Goal: Information Seeking & Learning: Learn about a topic

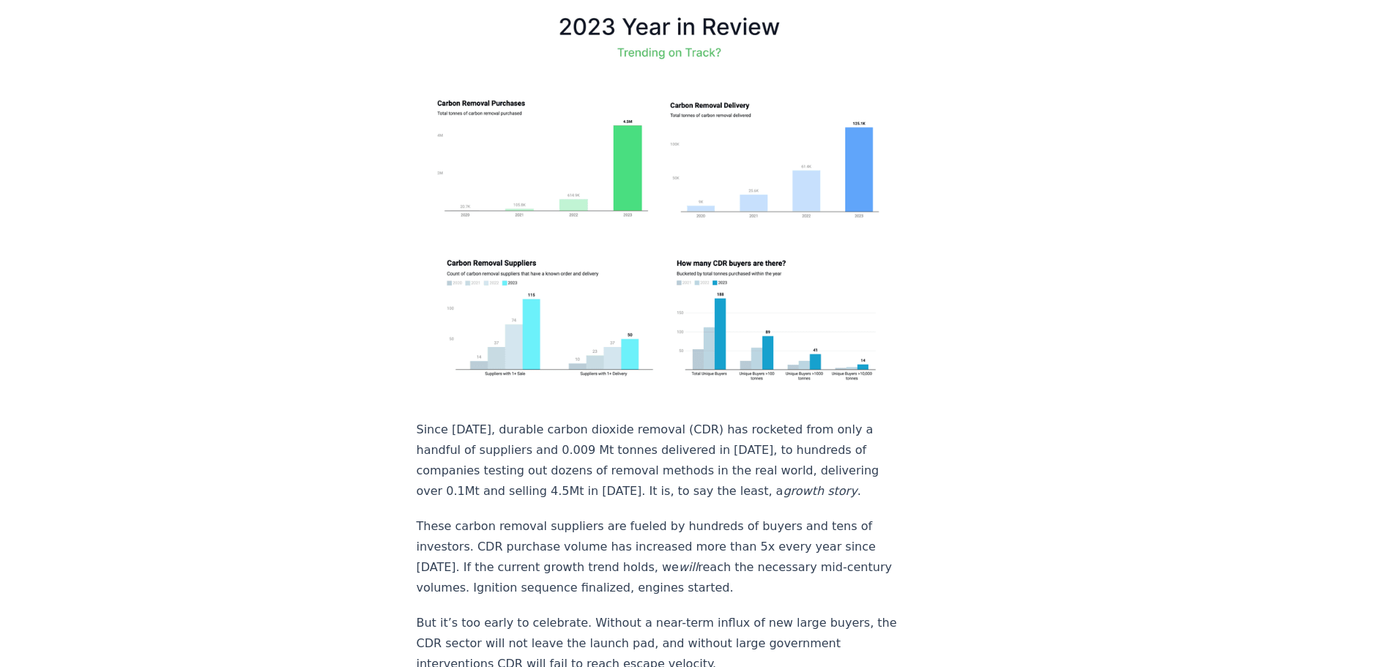
scroll to position [366, 0]
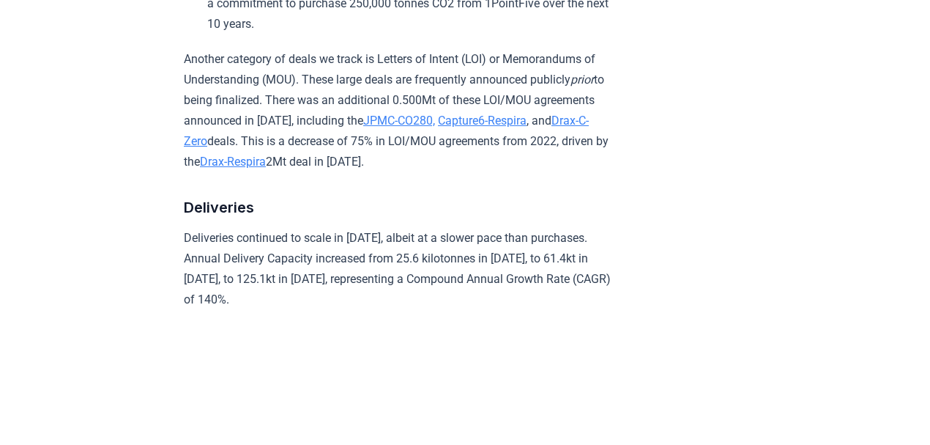
scroll to position [2423, 0]
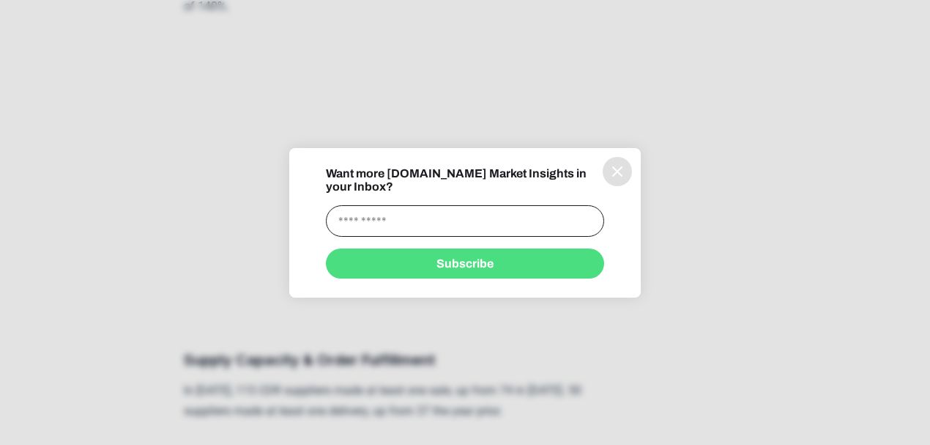
click at [412, 232] on div "Want more CDR.fyi Market Insights in your Inbox? Subscribe" at bounding box center [465, 222] width 278 height 111
click at [412, 225] on input "information" at bounding box center [465, 220] width 278 height 31
type input "**********"
click at [410, 259] on button "Subscribe" at bounding box center [465, 263] width 278 height 30
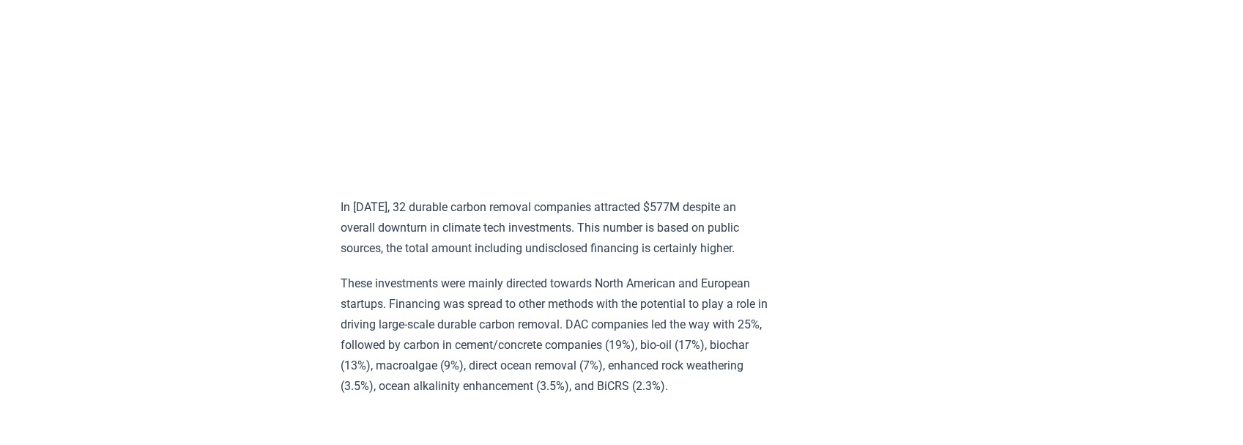
scroll to position [11752, 0]
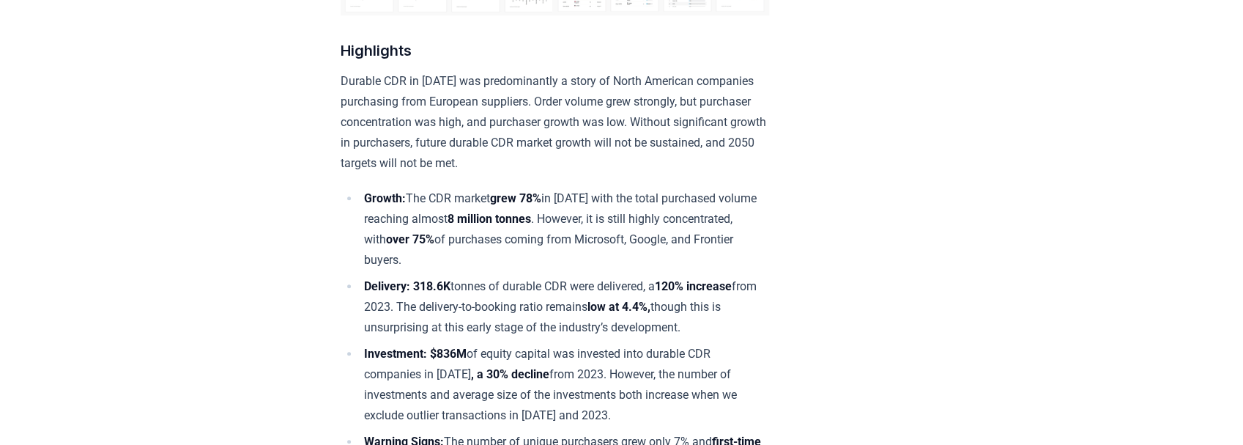
scroll to position [390, 0]
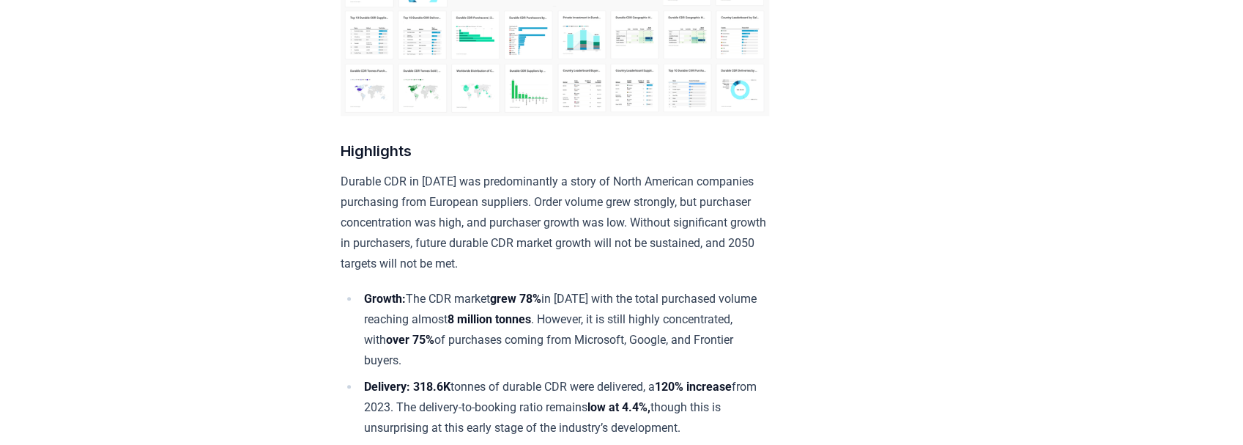
click at [522, 182] on p "Durable CDR in 2024 was predominantly a story of North American companies purch…" at bounding box center [555, 222] width 428 height 103
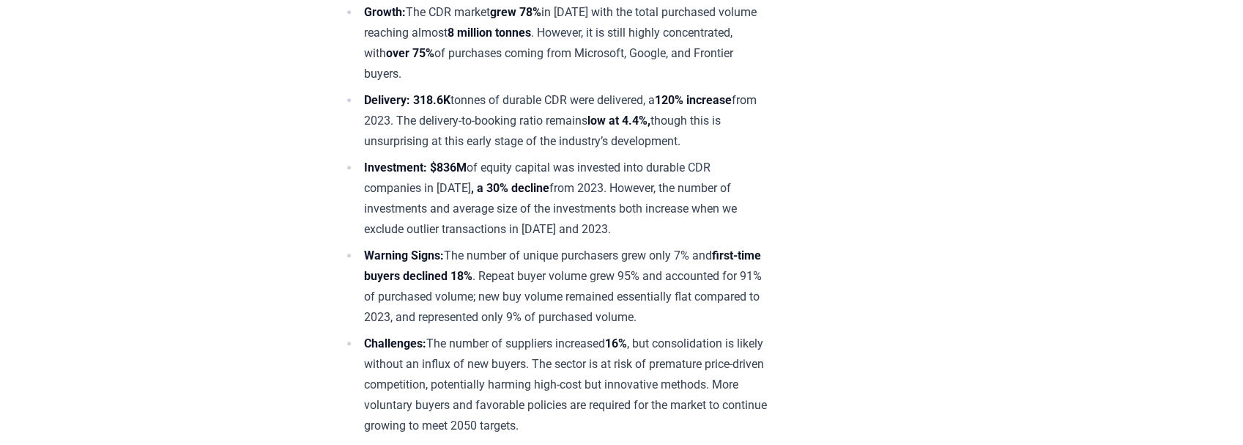
scroll to position [634, 0]
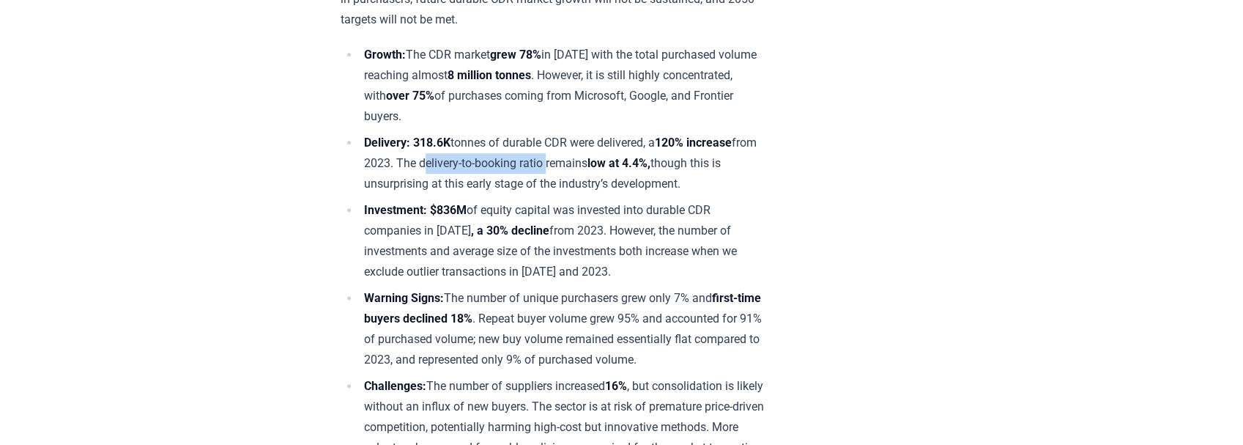
drag, startPoint x: 446, startPoint y: 157, endPoint x: 581, endPoint y: 157, distance: 134.7
click at [581, 157] on li "Delivery: 318.6K tonnes of durable CDR were delivered, a 120% increase from 202…" at bounding box center [564, 164] width 409 height 62
click at [552, 203] on li "Investment: $836M of equity capital was invested into durable CDR companies in …" at bounding box center [564, 241] width 409 height 82
drag, startPoint x: 514, startPoint y: 135, endPoint x: 551, endPoint y: 137, distance: 37.4
click at [551, 137] on li "Delivery: 318.6K tonnes of durable CDR were delivered, a 120% increase from 202…" at bounding box center [564, 164] width 409 height 62
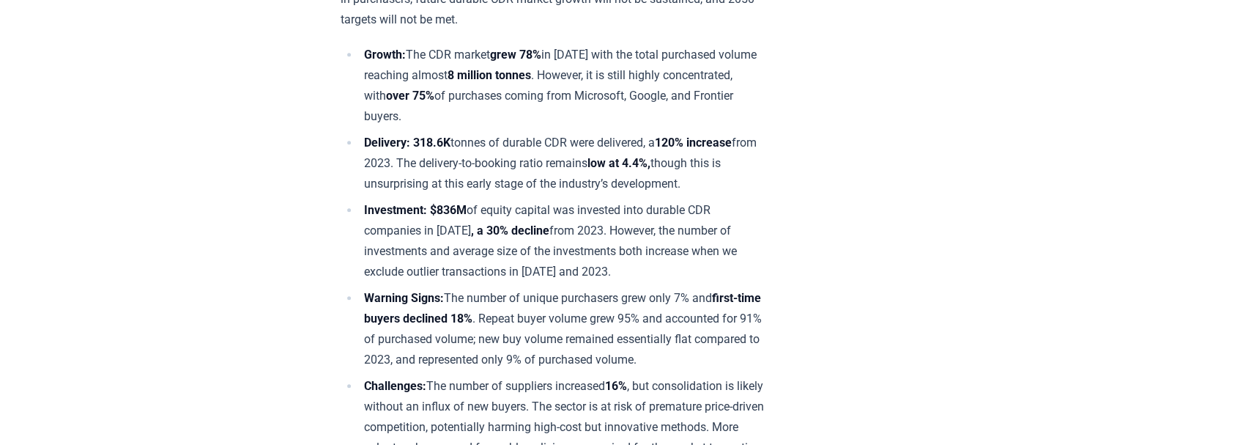
click at [602, 223] on li "Investment: $836M of equity capital was invested into durable CDR companies in …" at bounding box center [564, 241] width 409 height 82
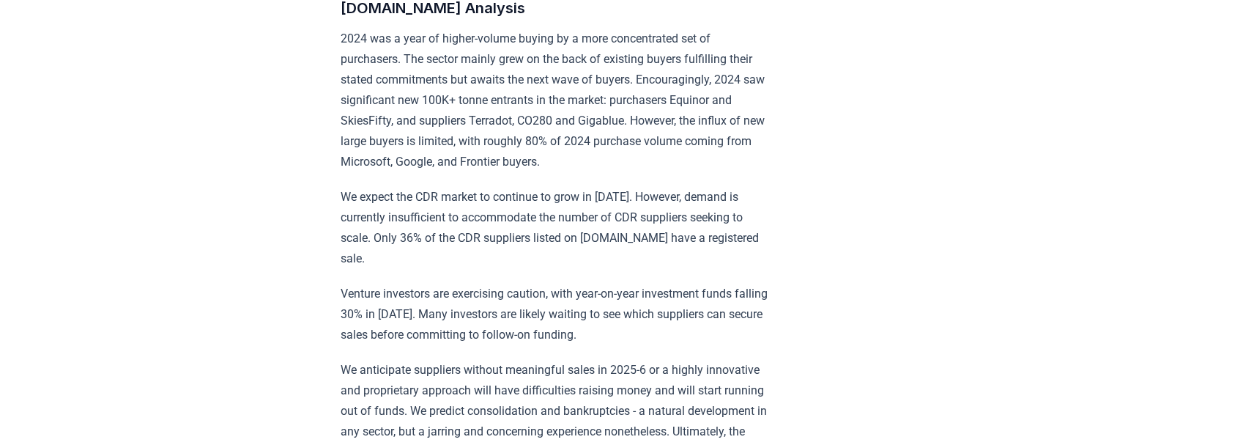
scroll to position [1123, 0]
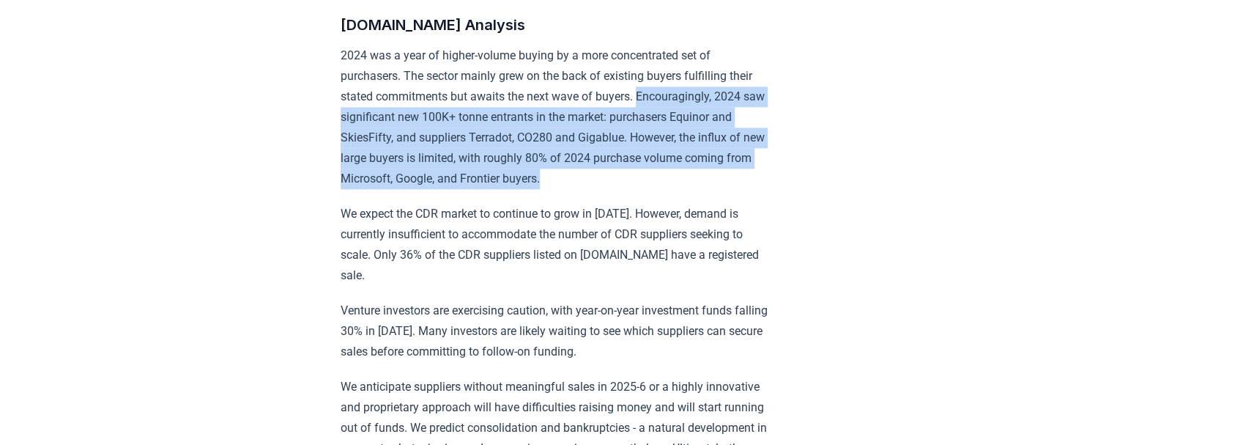
drag, startPoint x: 672, startPoint y: 114, endPoint x: 683, endPoint y: 193, distance: 80.5
click at [683, 189] on p "2024 was a year of higher-volume buying by a more concentrated set of purchaser…" at bounding box center [555, 117] width 428 height 144
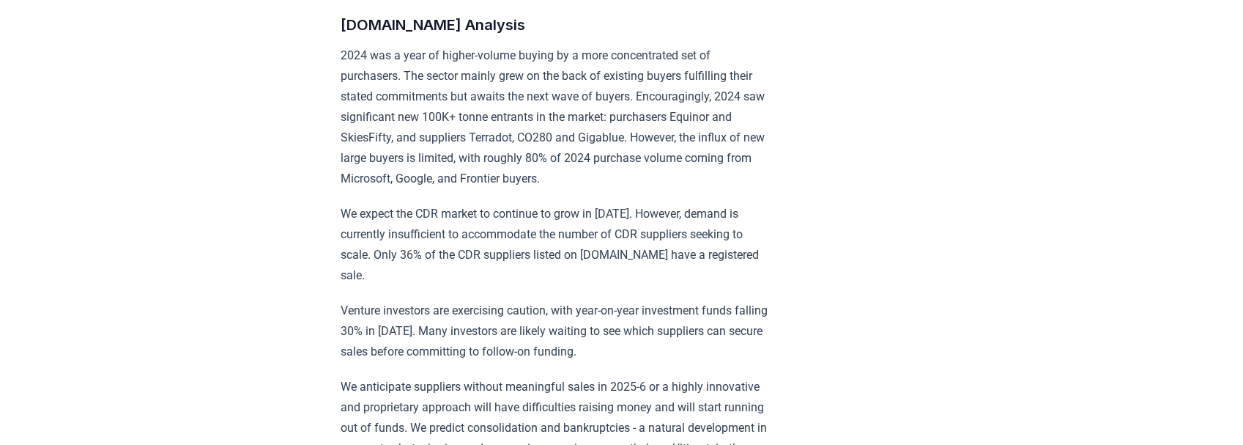
drag, startPoint x: 546, startPoint y: 286, endPoint x: 529, endPoint y: 287, distance: 17.6
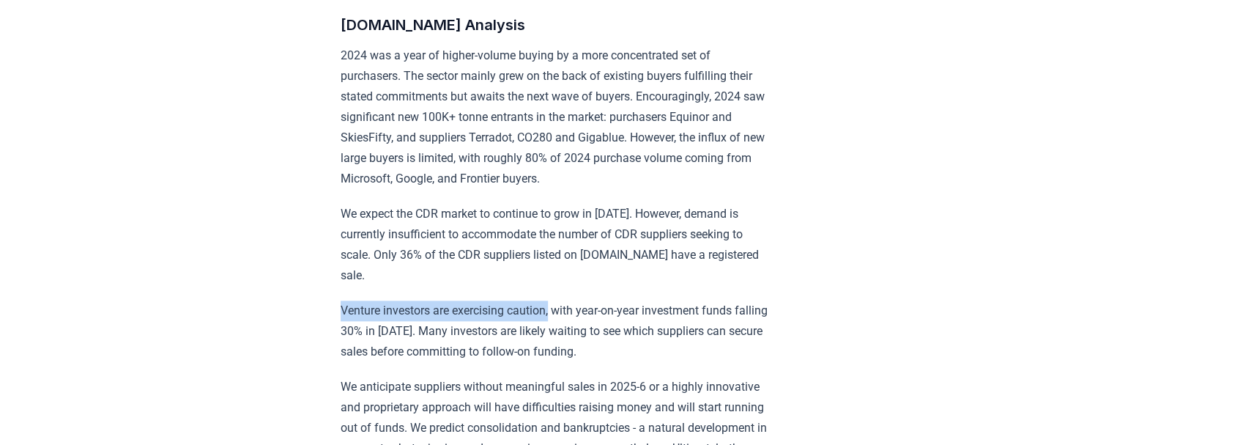
drag, startPoint x: 338, startPoint y: 303, endPoint x: 553, endPoint y: 297, distance: 214.7
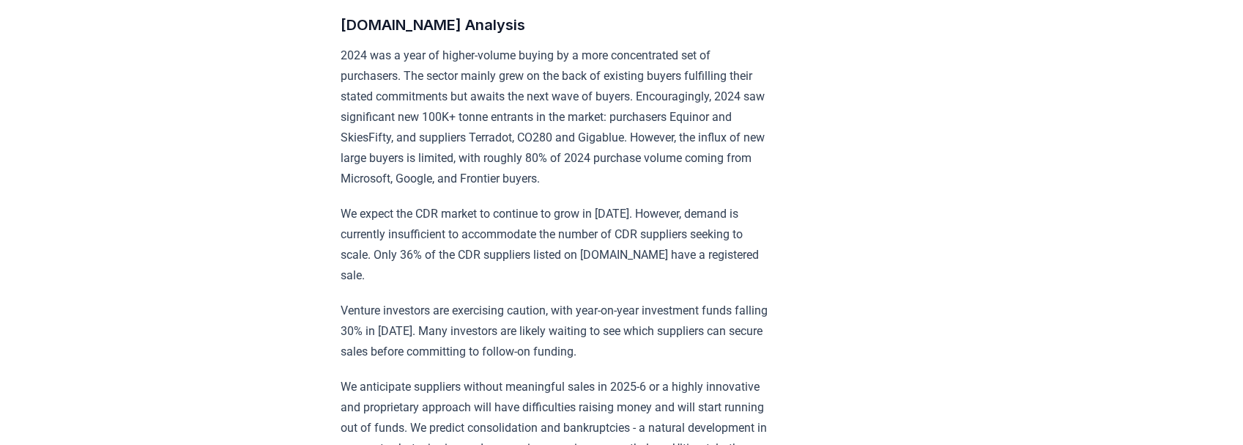
click at [514, 376] on p "We anticipate suppliers without meaningful sales in 2025-6 or a highly innovati…" at bounding box center [555, 437] width 428 height 123
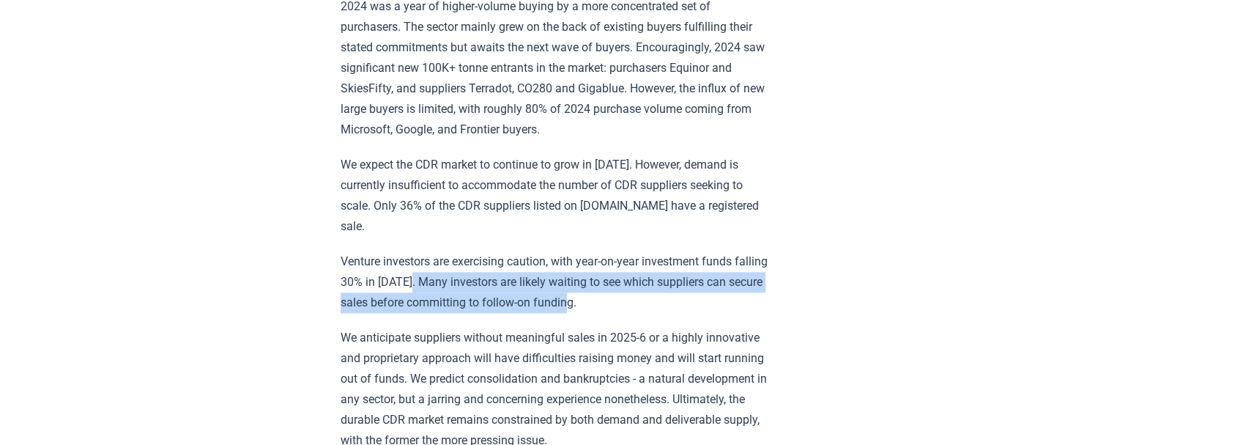
drag, startPoint x: 450, startPoint y: 277, endPoint x: 625, endPoint y: 295, distance: 176.0
click at [625, 295] on p "Venture investors are exercising caution, with year-on-year investment funds fa…" at bounding box center [555, 282] width 428 height 62
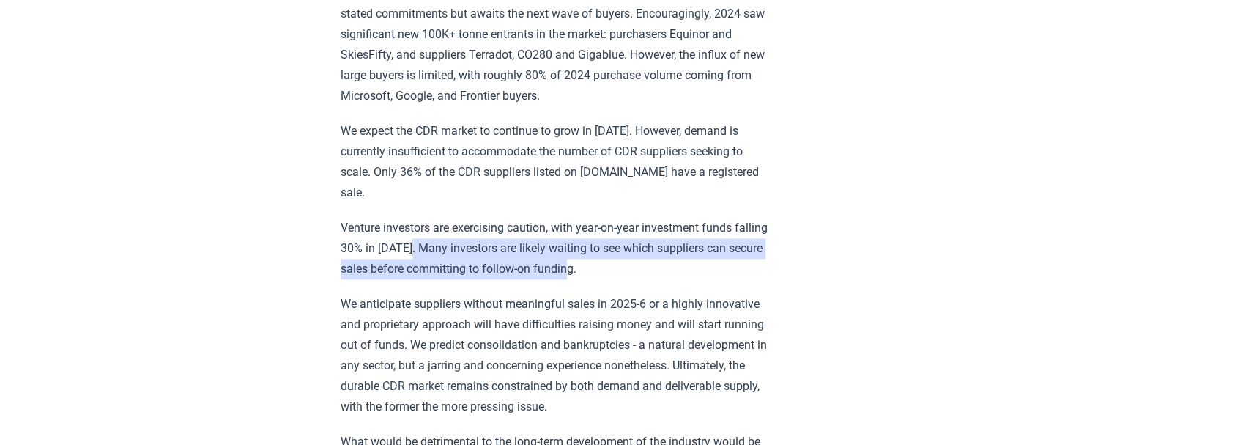
scroll to position [1220, 0]
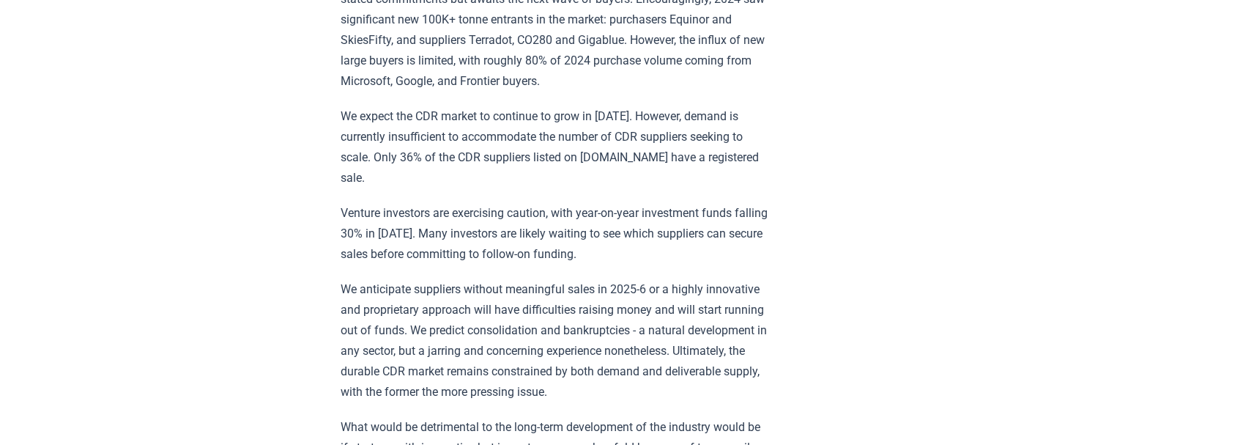
click at [513, 343] on p "We anticipate suppliers without meaningful sales in 2025-6 or a highly innovati…" at bounding box center [555, 340] width 428 height 123
drag, startPoint x: 422, startPoint y: 308, endPoint x: 479, endPoint y: 312, distance: 57.3
click at [479, 312] on p "We anticipate suppliers without meaningful sales in 2025-6 or a highly innovati…" at bounding box center [555, 340] width 428 height 123
click at [559, 259] on p "Venture investors are exercising caution, with year-on-year investment funds fa…" at bounding box center [555, 234] width 428 height 62
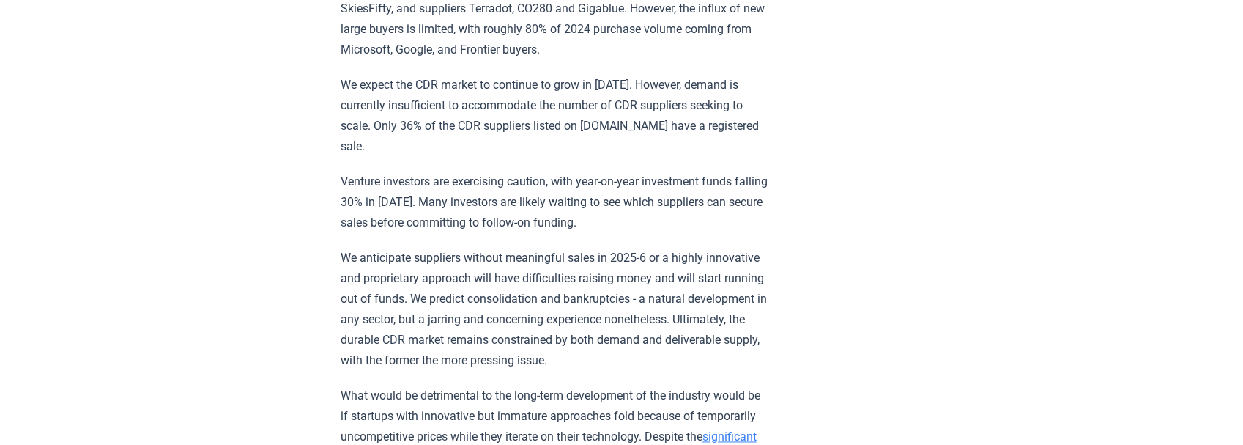
scroll to position [1269, 0]
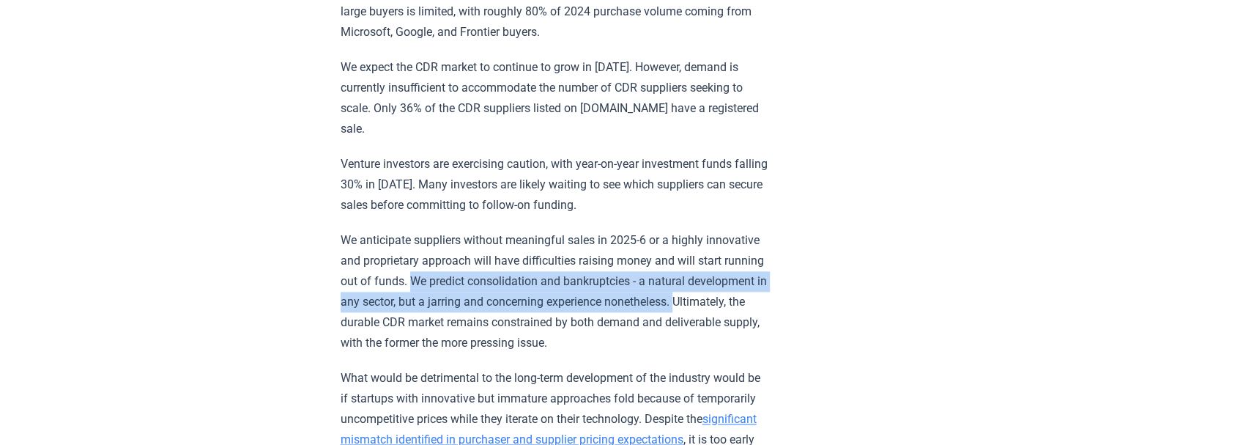
drag, startPoint x: 505, startPoint y: 275, endPoint x: 410, endPoint y: 317, distance: 104.0
click at [410, 317] on p "We anticipate suppliers without meaningful sales in 2025-6 or a highly innovati…" at bounding box center [555, 291] width 428 height 123
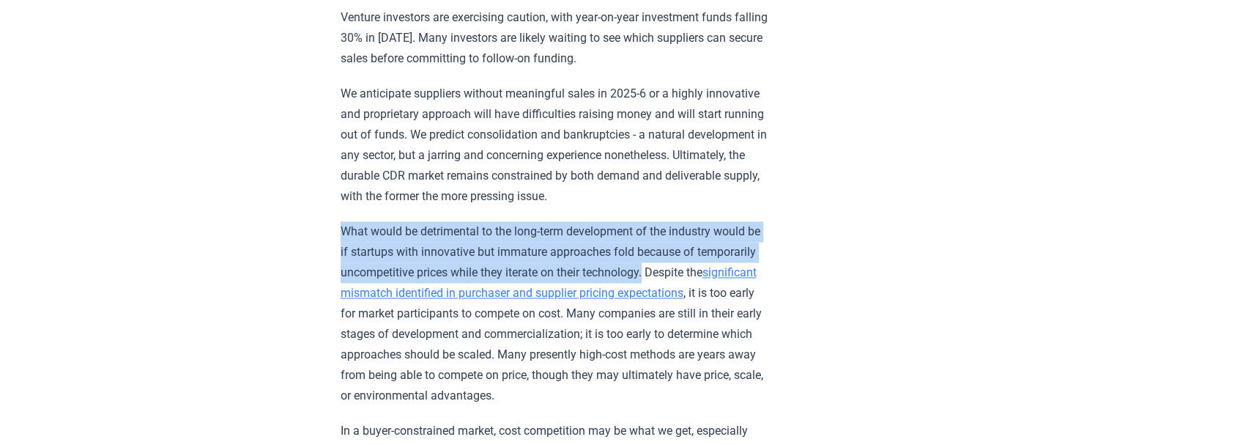
drag, startPoint x: 332, startPoint y: 224, endPoint x: 735, endPoint y: 260, distance: 403.6
click at [593, 284] on link "significant mismatch identified in purchaser and supplier pricing expectations" at bounding box center [549, 282] width 416 height 34
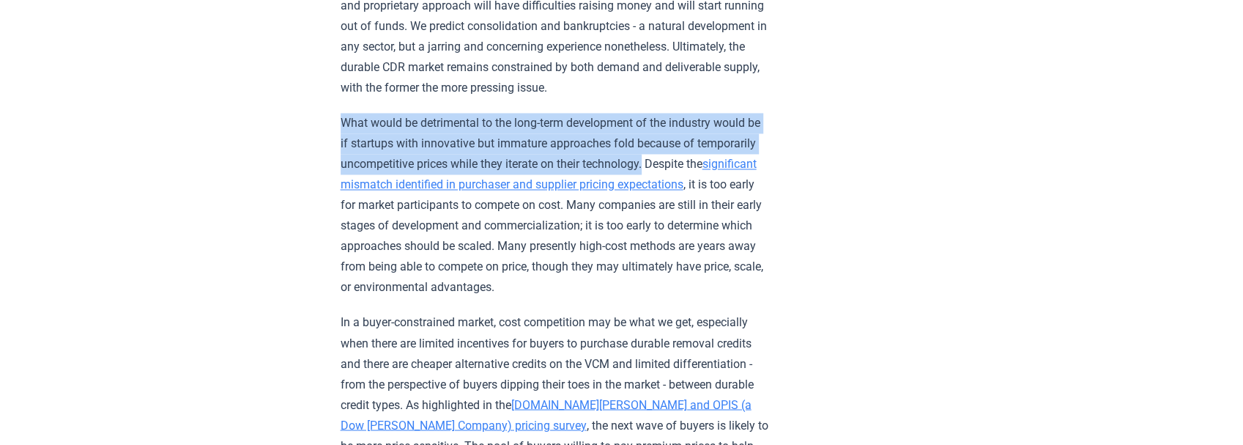
scroll to position [1611, 0]
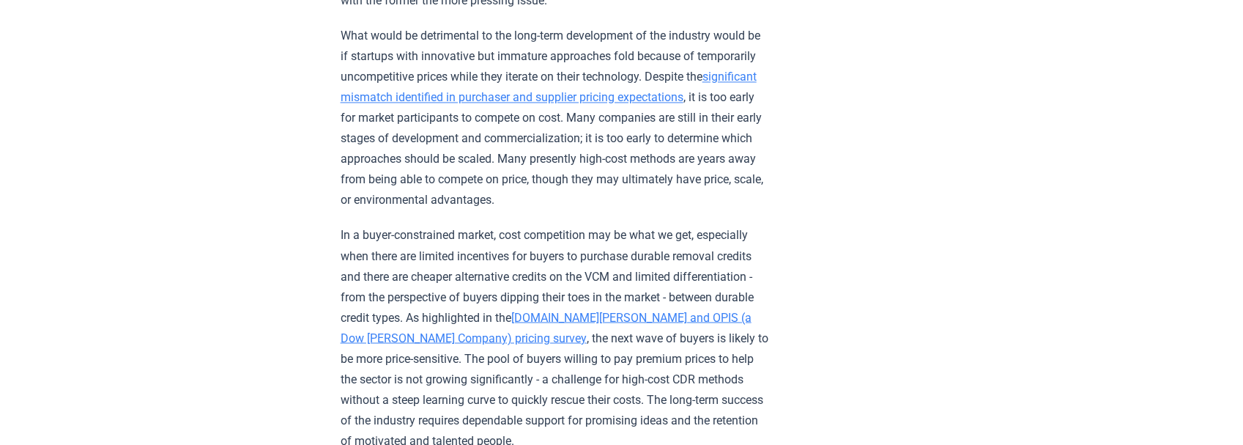
click at [395, 233] on p "In a buyer-constrained market, cost competition may be what we get, especially …" at bounding box center [555, 338] width 428 height 226
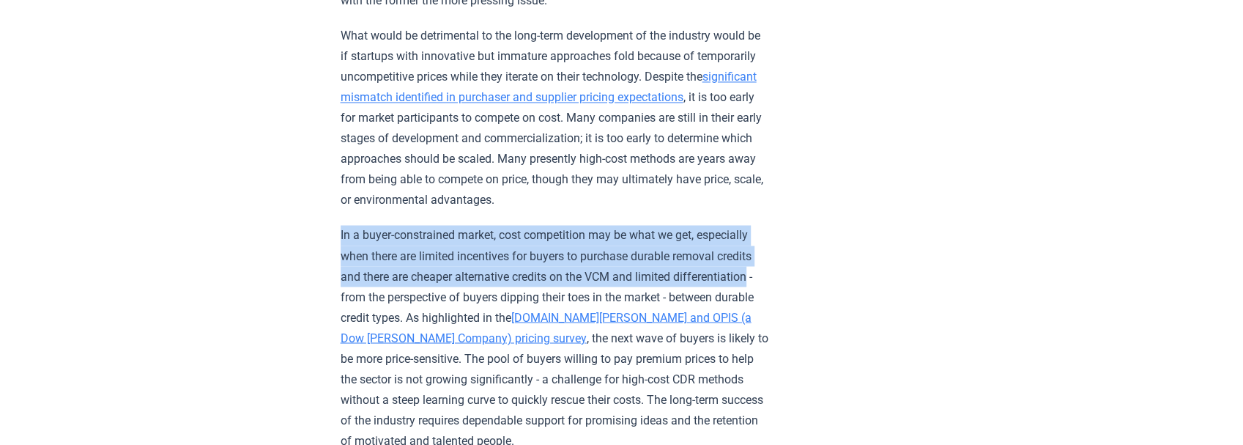
drag, startPoint x: 330, startPoint y: 231, endPoint x: 455, endPoint y: 291, distance: 138.5
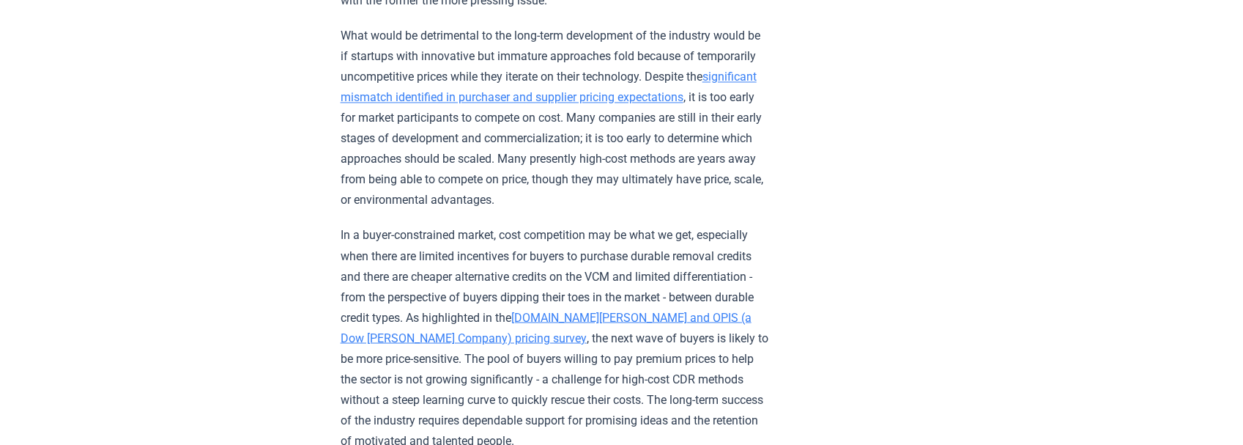
click at [672, 315] on link "CDR.fyi and OPIS (a Dow Jones Company) pricing survey" at bounding box center [546, 327] width 411 height 34
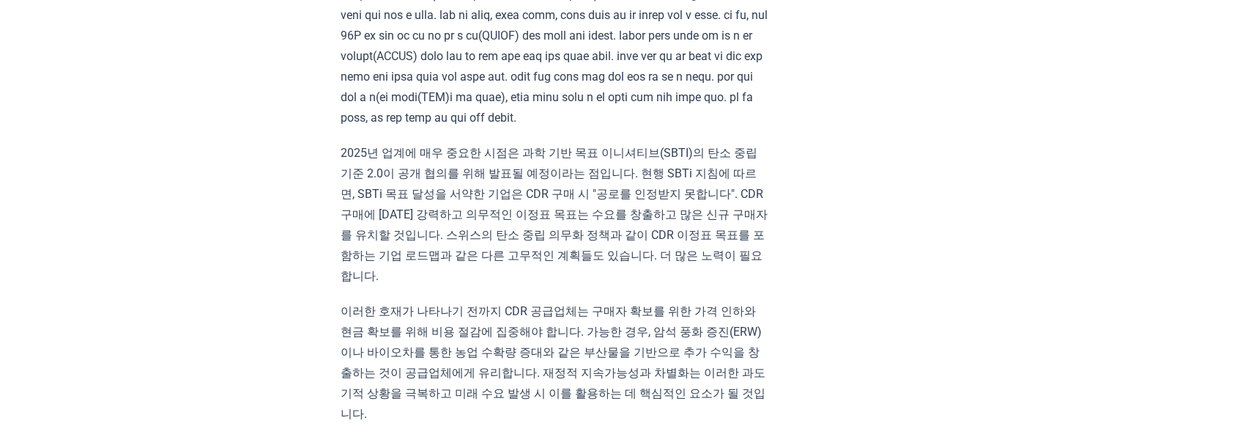
scroll to position [1911, 0]
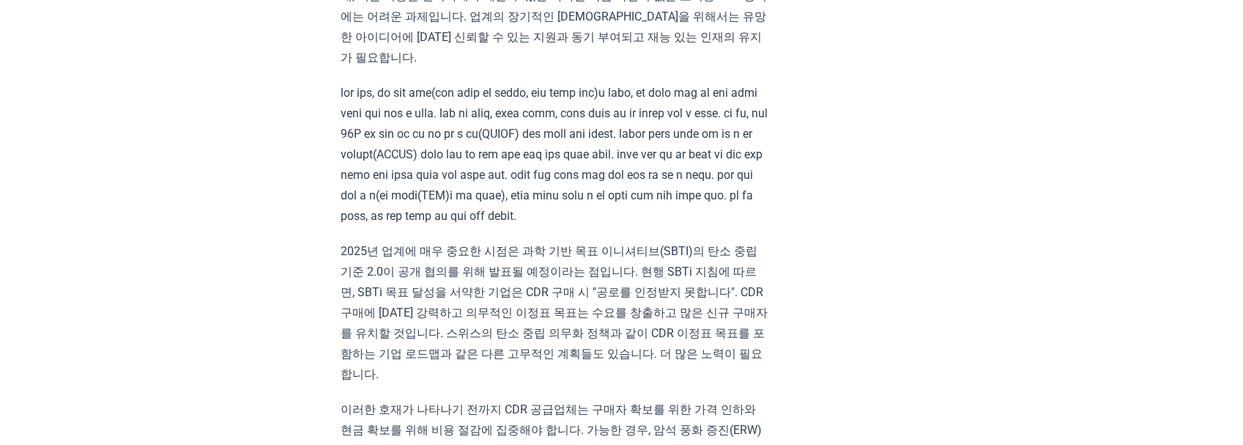
click at [464, 89] on font at bounding box center [554, 154] width 427 height 137
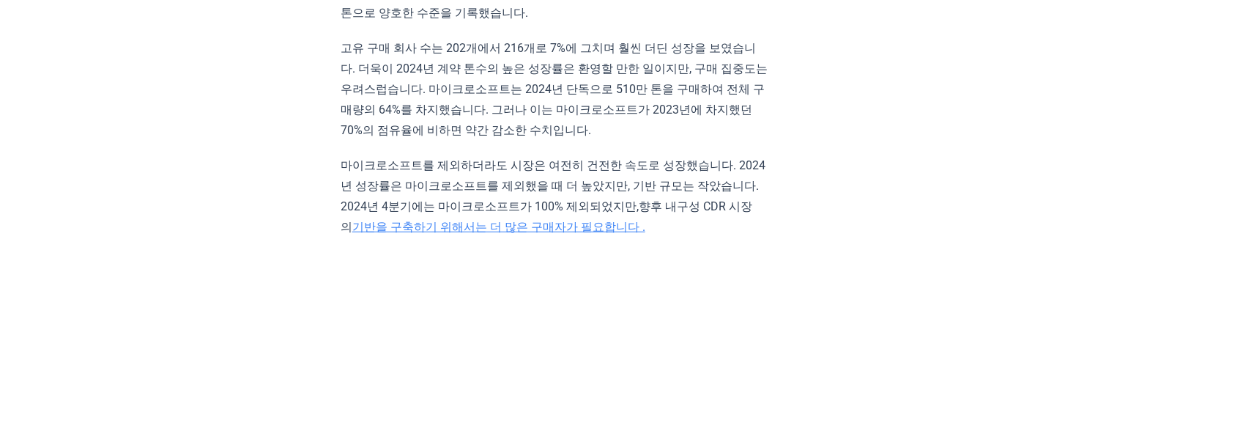
scroll to position [2595, 0]
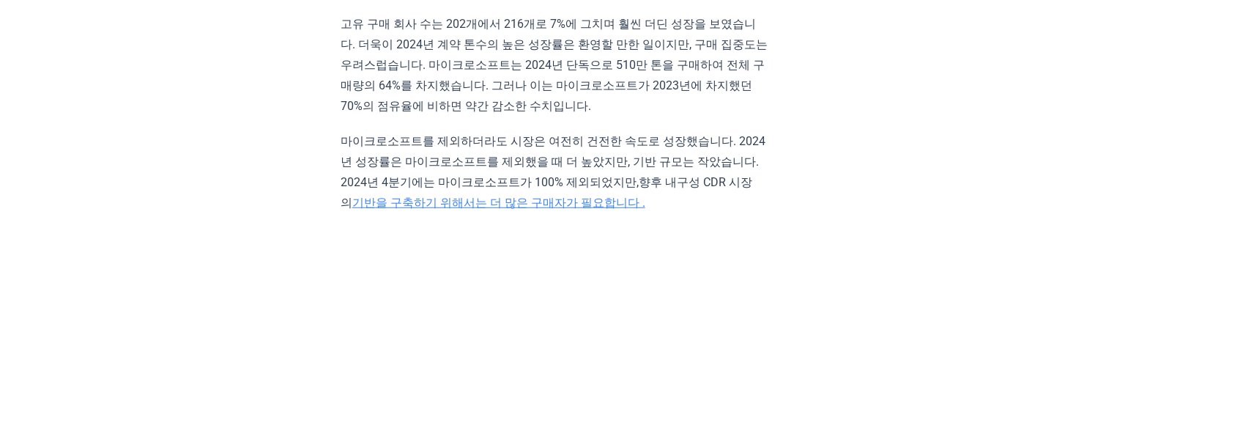
click at [527, 209] on font "기반을 구축하기 위해서는 더 많은 구매자가 필요합니다 ." at bounding box center [498, 203] width 293 height 14
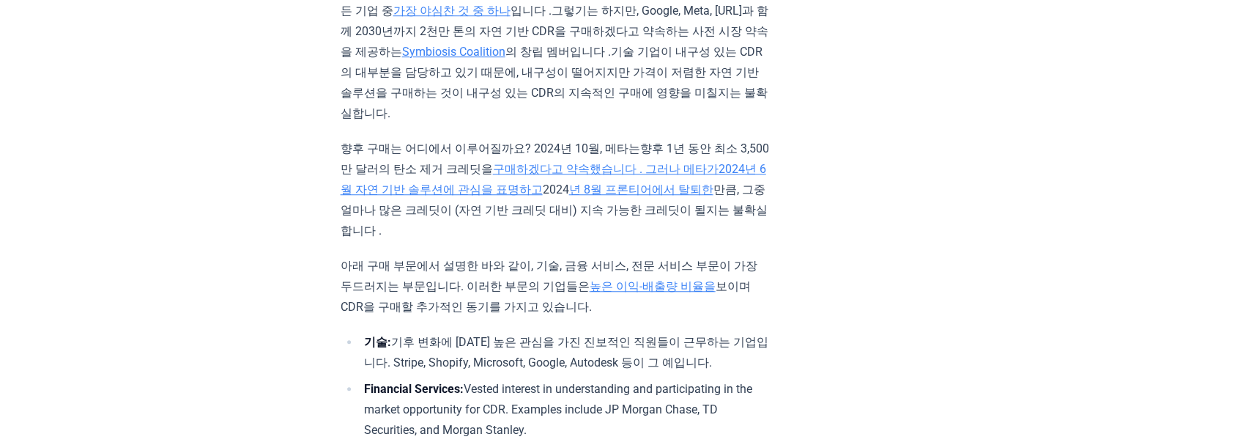
scroll to position [4450, 0]
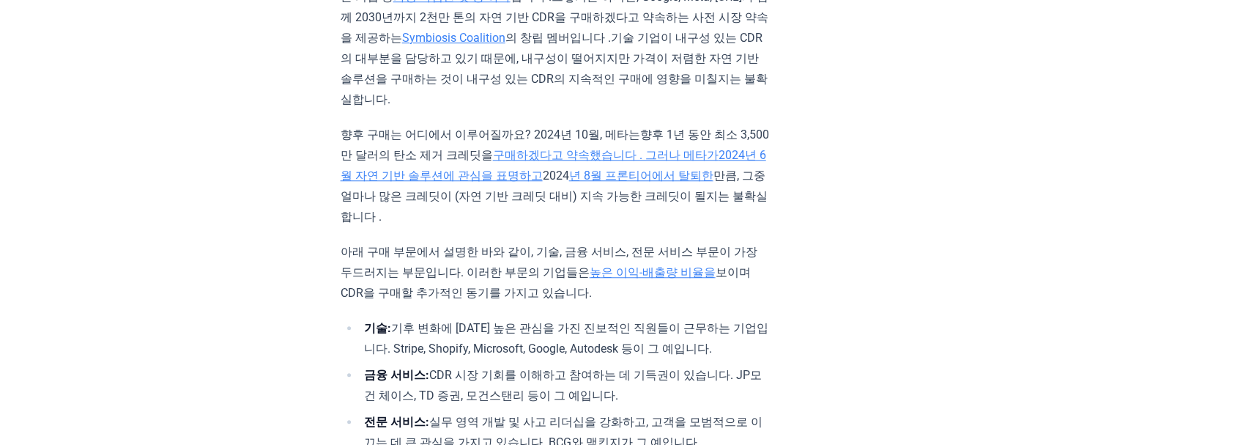
click at [661, 182] on font "년 8월 프론티어에서 탈퇴한" at bounding box center [641, 175] width 144 height 14
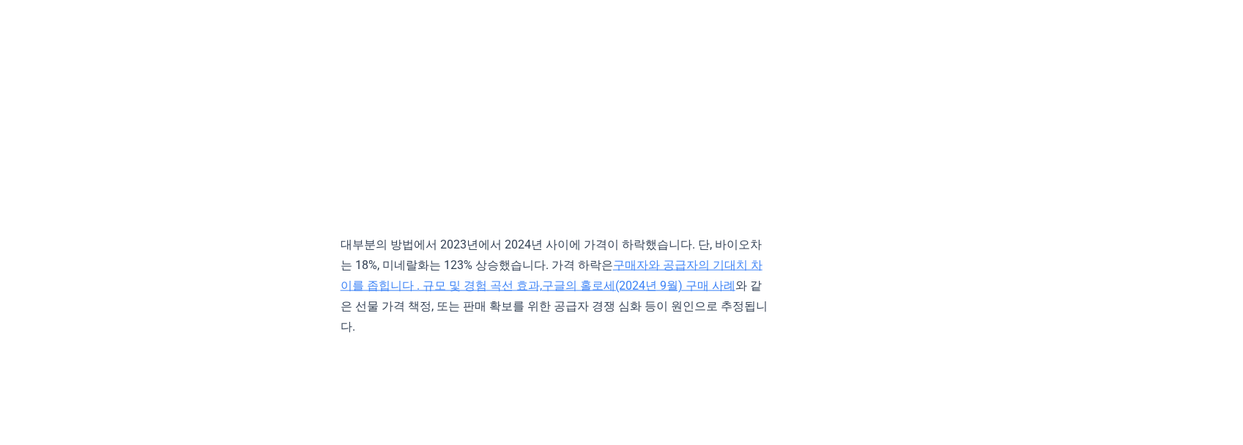
scroll to position [6012, 0]
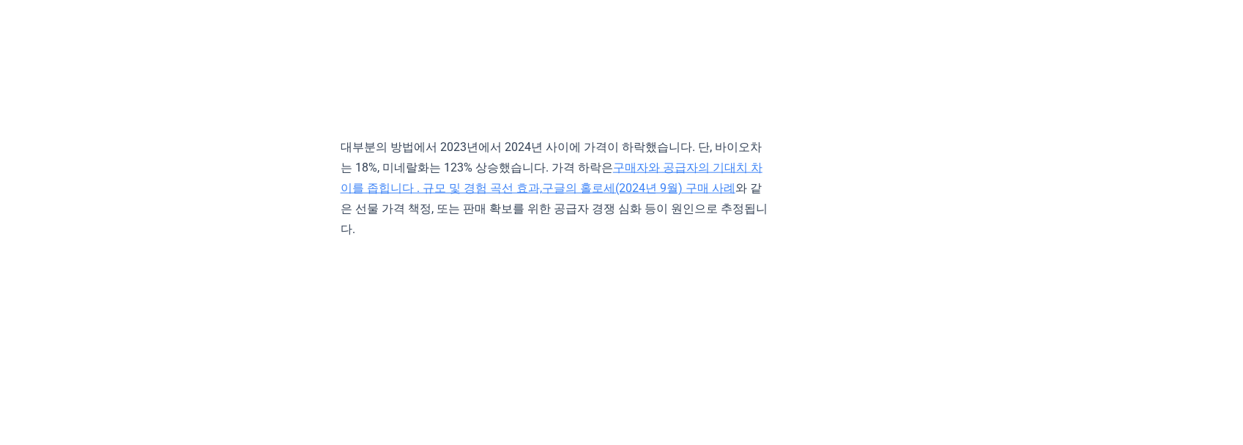
click at [655, 195] on font "구매자와 공급자의 기대치 차이를 좁힙니다 . 규모 및 경험 곡선 효과," at bounding box center [552, 177] width 422 height 34
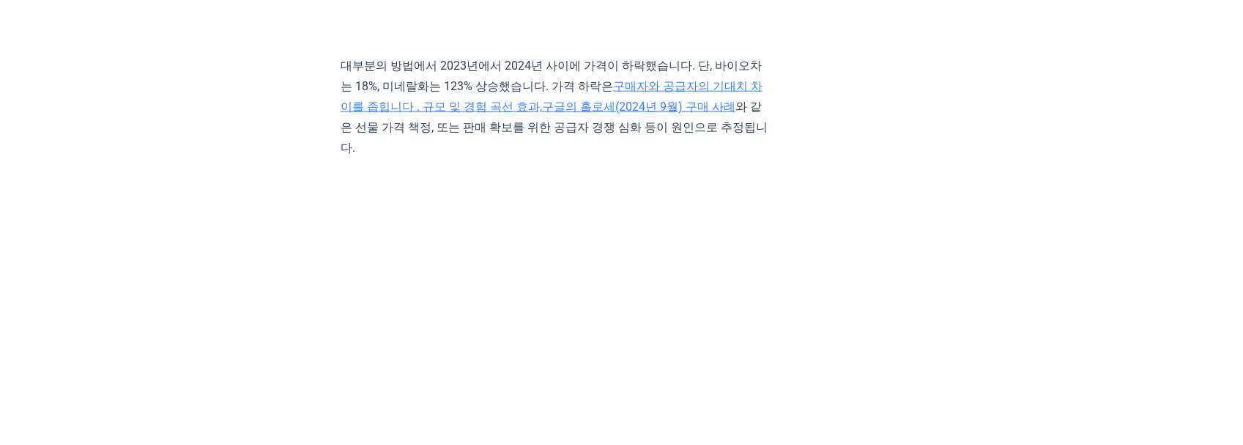
scroll to position [6110, 0]
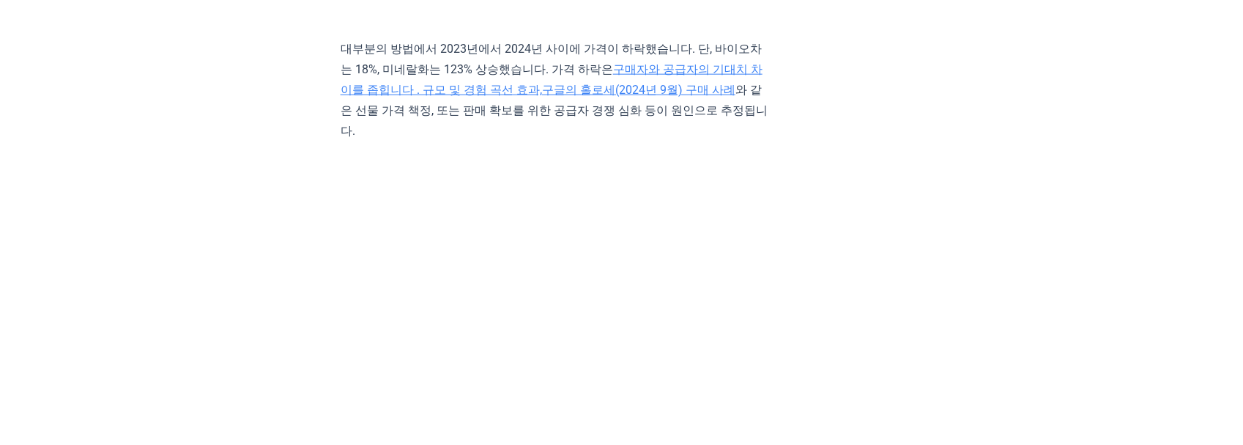
click at [602, 97] on font "구글의 홀로세(2024년 9월) 구매 사례" at bounding box center [638, 90] width 193 height 14
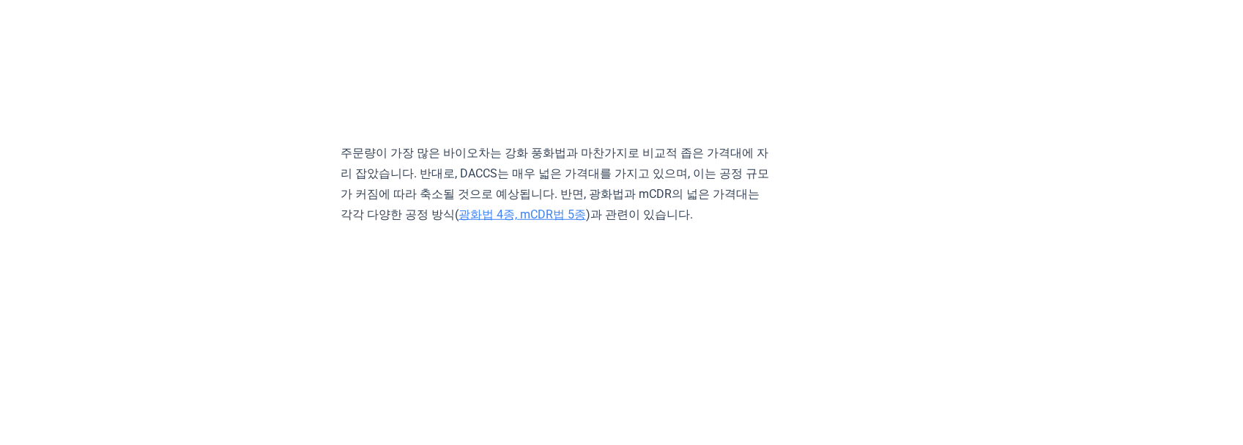
scroll to position [6452, 0]
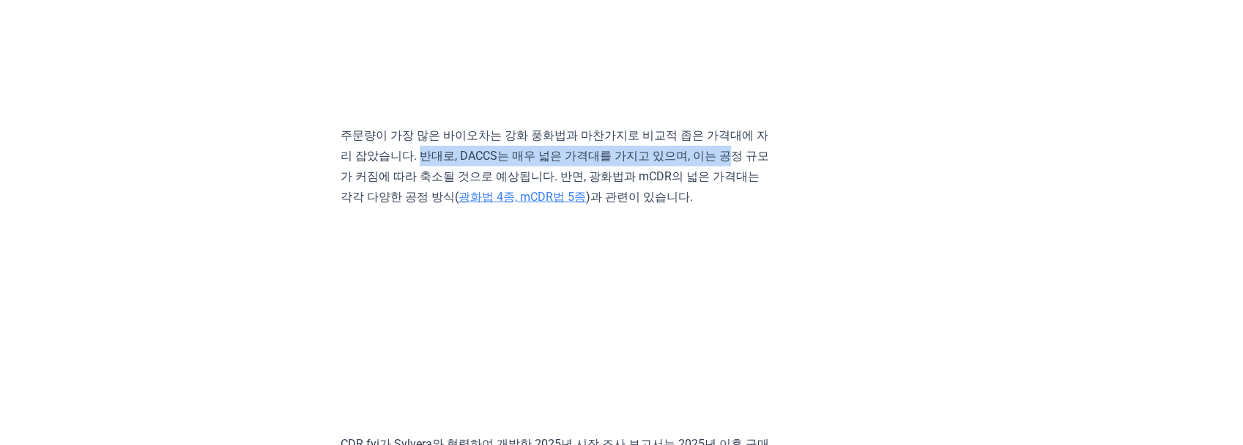
drag, startPoint x: 431, startPoint y: 250, endPoint x: 741, endPoint y: 249, distance: 310.5
click at [741, 204] on font "주문량이 가장 많은 바이오차는 강화 풍화법과 마찬가지로 비교적 좁은 가격대에 자리 잡았습니다. 반대로, DACCS는 매우 넓은 가격대를 가지고…" at bounding box center [555, 165] width 428 height 75
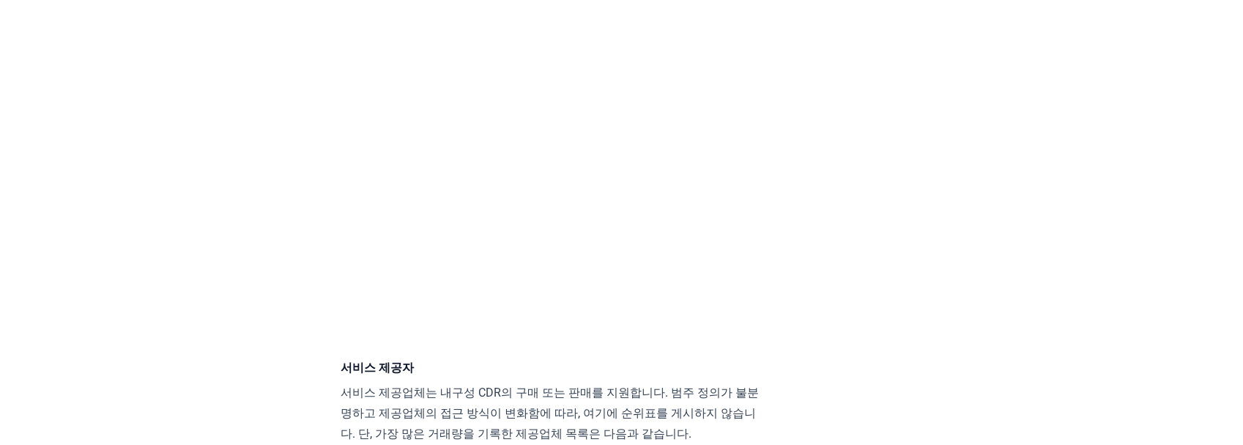
scroll to position [9626, 0]
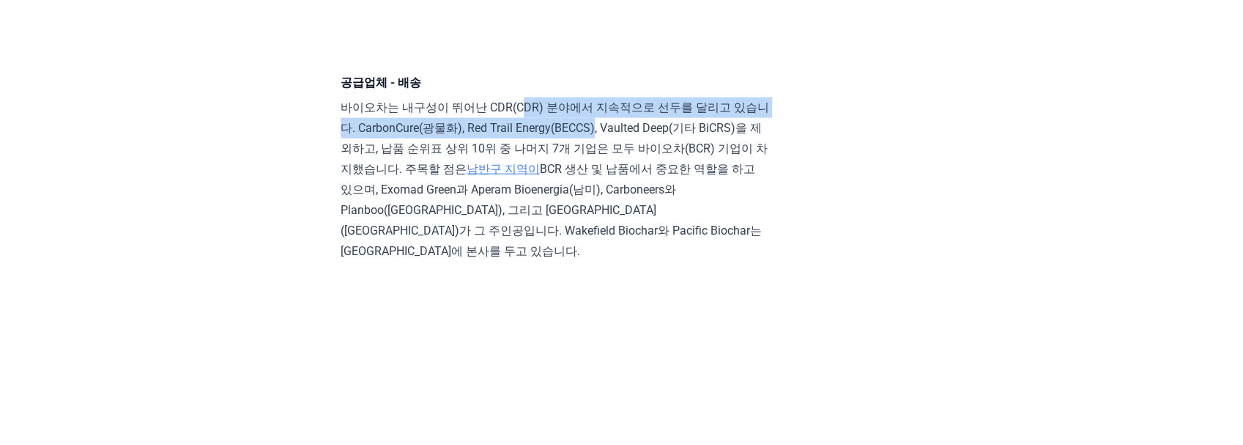
drag, startPoint x: 523, startPoint y: 224, endPoint x: 607, endPoint y: 239, distance: 85.6
click at [607, 176] on font "바이오차는 내구성이 뛰어난 CDR(CDR) 분야에서 지속적으로 선두를 달리고 있습니다. CarbonCure(광물화), Red Trail Ene…" at bounding box center [555, 137] width 428 height 75
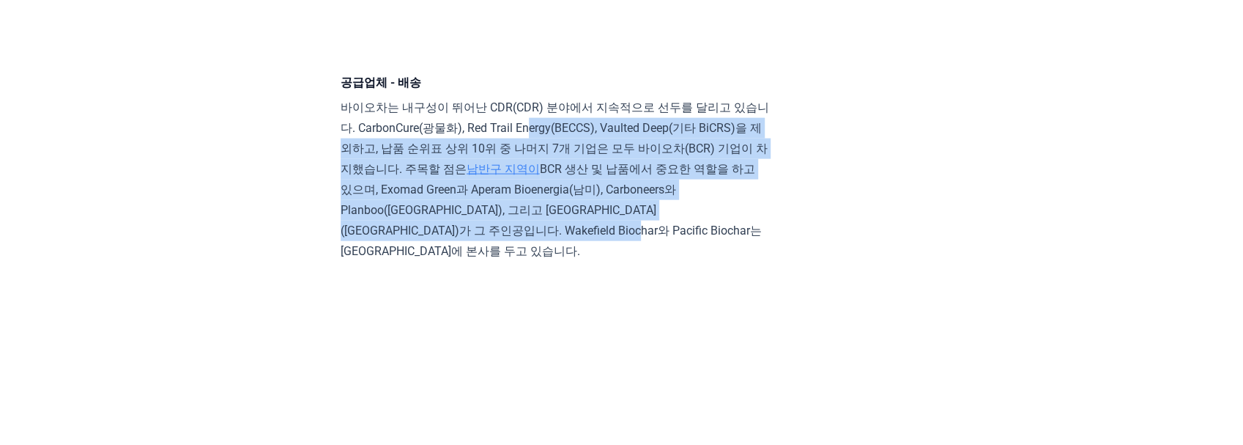
drag, startPoint x: 539, startPoint y: 241, endPoint x: 656, endPoint y: 339, distance: 152.8
click at [656, 261] on p "바이오차는 내구성이 뛰어난 CDR(CDR) 분야에서 지속적으로 선두를 달리고 있습니다. CarbonCure(광물화), Red Trail Ene…" at bounding box center [555, 179] width 428 height 164
click at [581, 258] on font "BCR 생산 및 납품에서 중요한 역할을 하고 있으며, Exomad Green과 Aperam Bioenergia(남미), Carboneers와 …" at bounding box center [551, 210] width 421 height 96
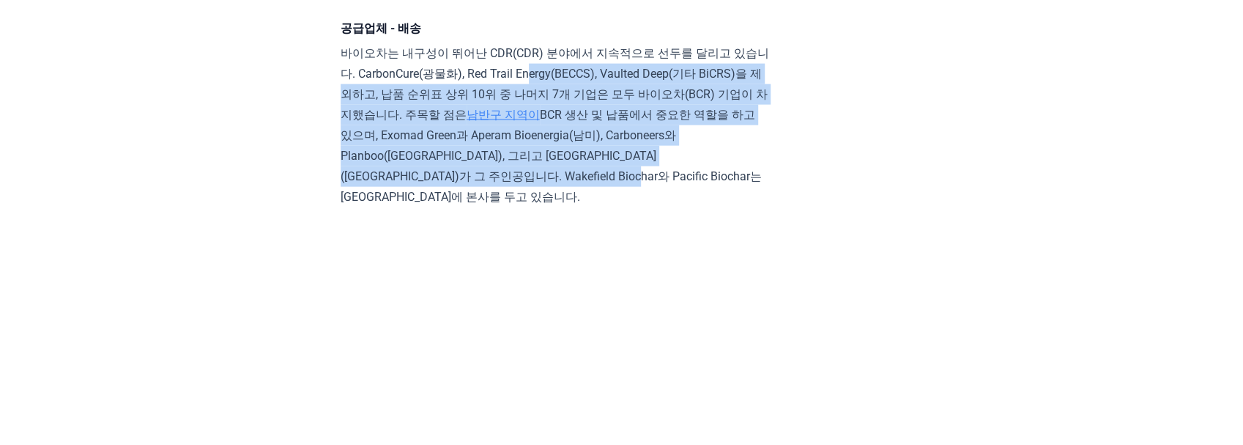
scroll to position [9723, 0]
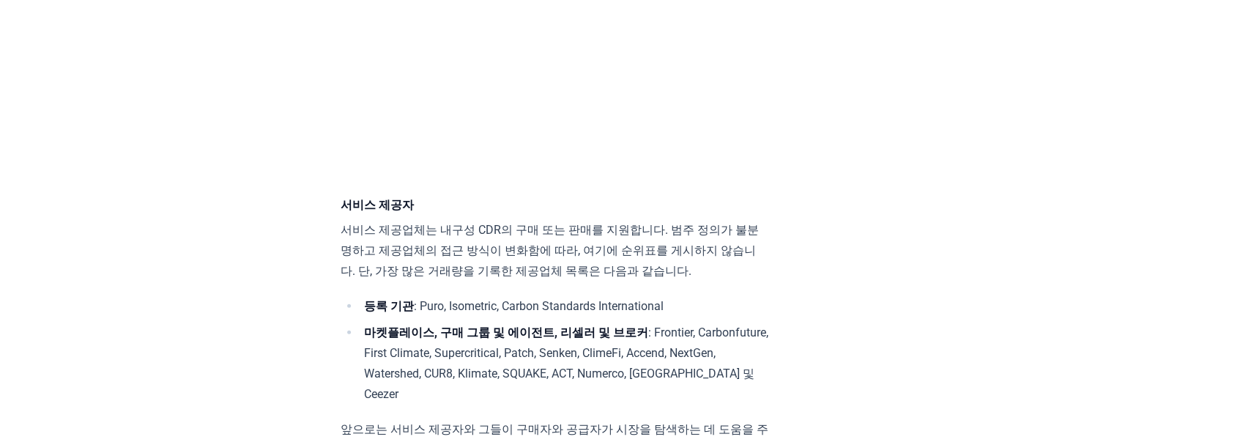
scroll to position [10162, 0]
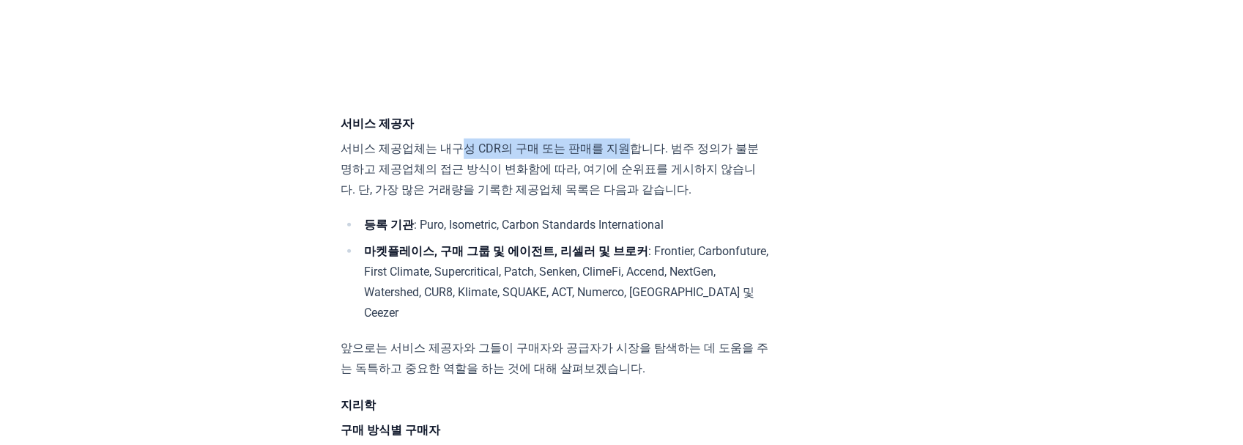
drag, startPoint x: 461, startPoint y: 248, endPoint x: 631, endPoint y: 245, distance: 169.9
click at [631, 196] on font "서비스 제공업체는 내구성 CDR의 구매 또는 판매를 지원합니다. 범주 정의가 불분명하고 제공업체의 접근 방식이 변화함에 따라, 여기에 순위표를…" at bounding box center [550, 168] width 418 height 55
click at [497, 196] on font "서비스 제공업체는 내구성 CDR의 구매 또는 판매를 지원합니다. 범주 정의가 불분명하고 제공업체의 접근 방식이 변화함에 따라, 여기에 순위표를…" at bounding box center [550, 168] width 418 height 55
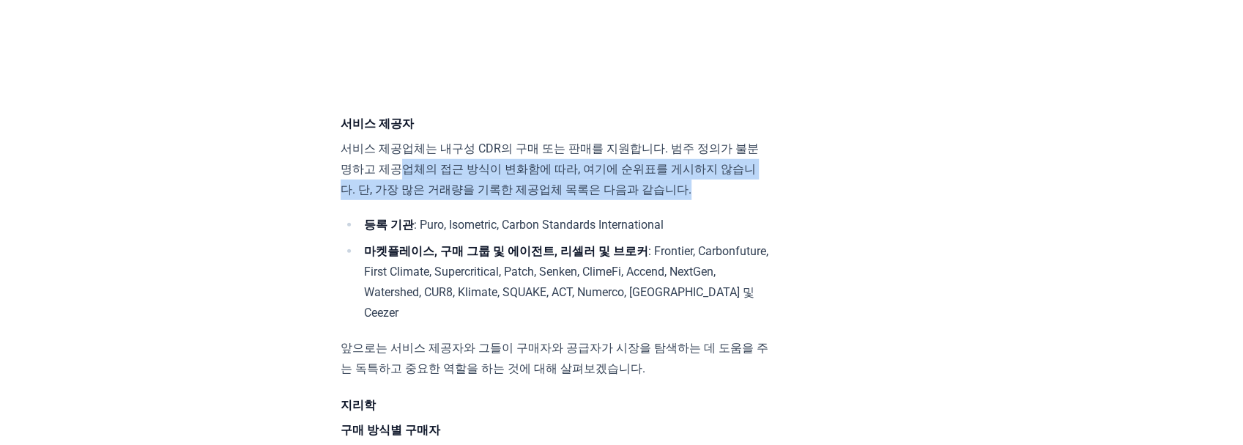
drag, startPoint x: 401, startPoint y: 268, endPoint x: 790, endPoint y: 282, distance: 389.8
click at [426, 196] on font "서비스 제공업체는 내구성 CDR의 구매 또는 판매를 지원합니다. 범주 정의가 불분명하고 제공업체의 접근 방식이 변화함에 따라, 여기에 순위표를…" at bounding box center [550, 168] width 418 height 55
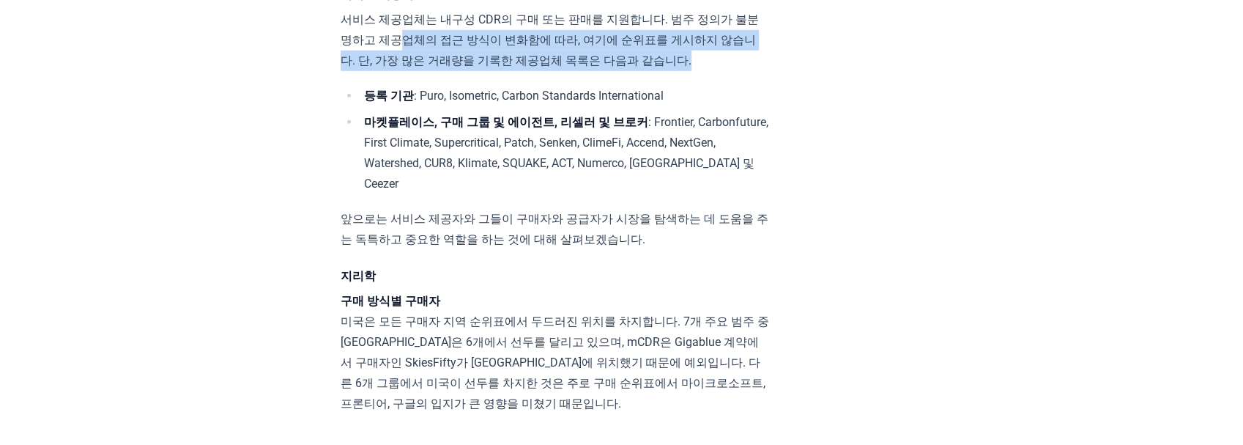
scroll to position [10309, 0]
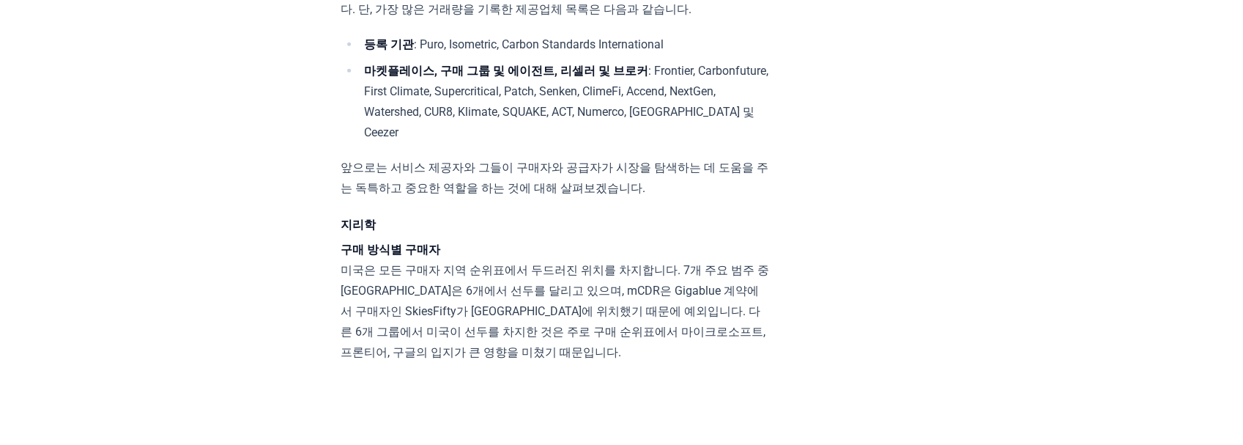
scroll to position [10358, 0]
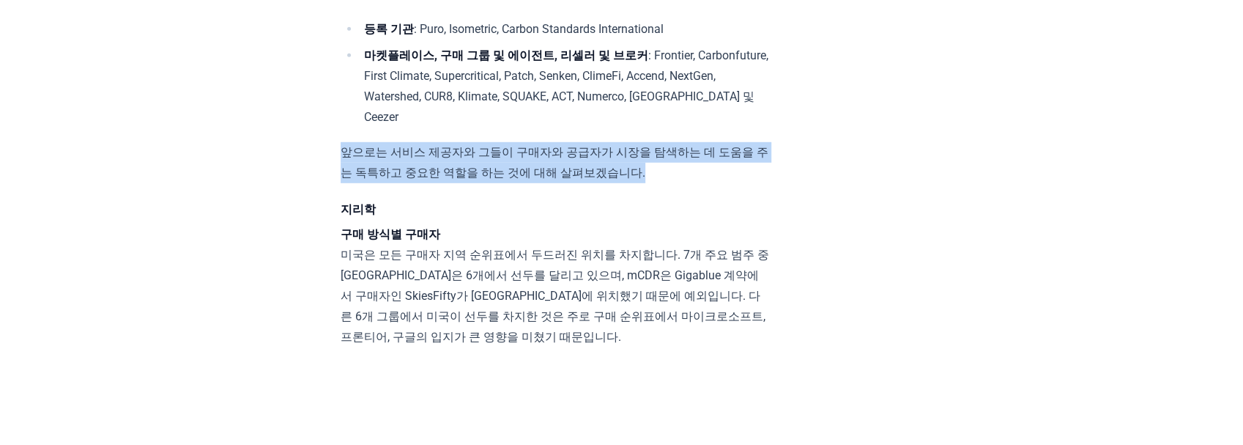
drag, startPoint x: 345, startPoint y: 256, endPoint x: 598, endPoint y: 282, distance: 254.7
click at [662, 183] on p "앞으로는 서비스 제공자와 그들이 구매자와 공급자가 시장을 탐색하는 데 도움을 주는 독특하고 중요한 역할을 하는 것에 대해 살펴보겠습니다." at bounding box center [555, 162] width 428 height 41
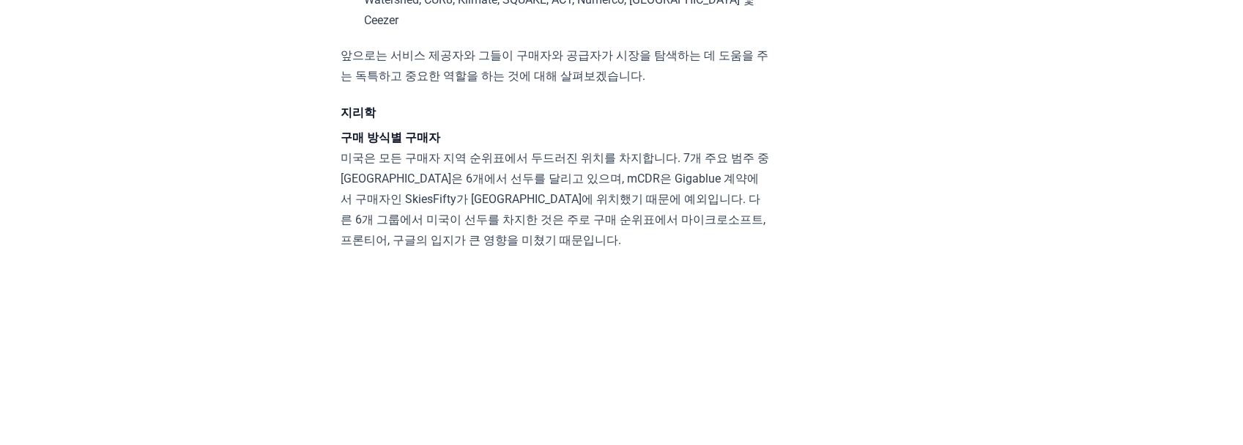
scroll to position [10455, 0]
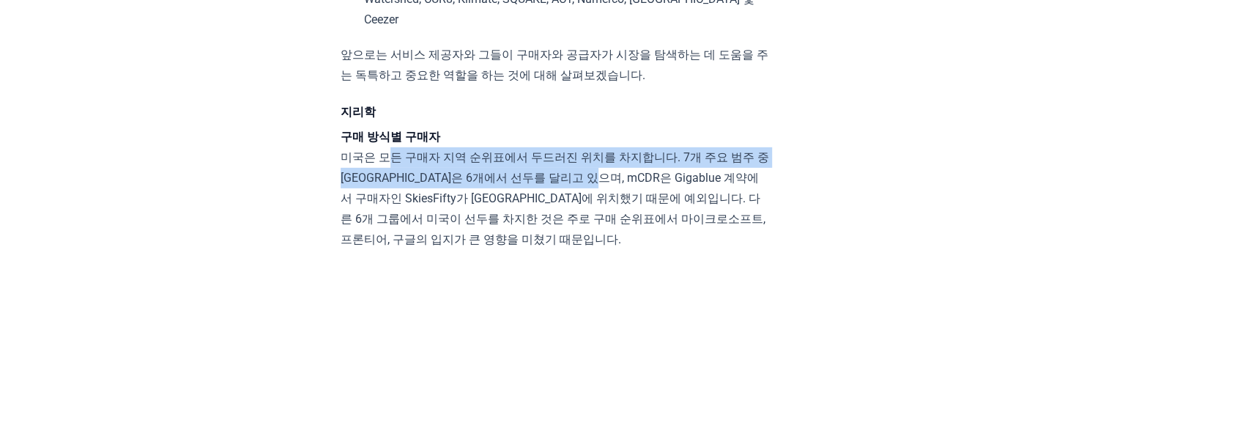
drag, startPoint x: 382, startPoint y: 253, endPoint x: 633, endPoint y: 283, distance: 252.2
click at [633, 246] on font "미국은 모든 구매자 지역 순위표에서 두드러진 위치를 차지합니다. 7개 주요 범주 중 미국은 6개에서 선두를 달리고 있으며, mCDR은 Giga…" at bounding box center [555, 198] width 428 height 96
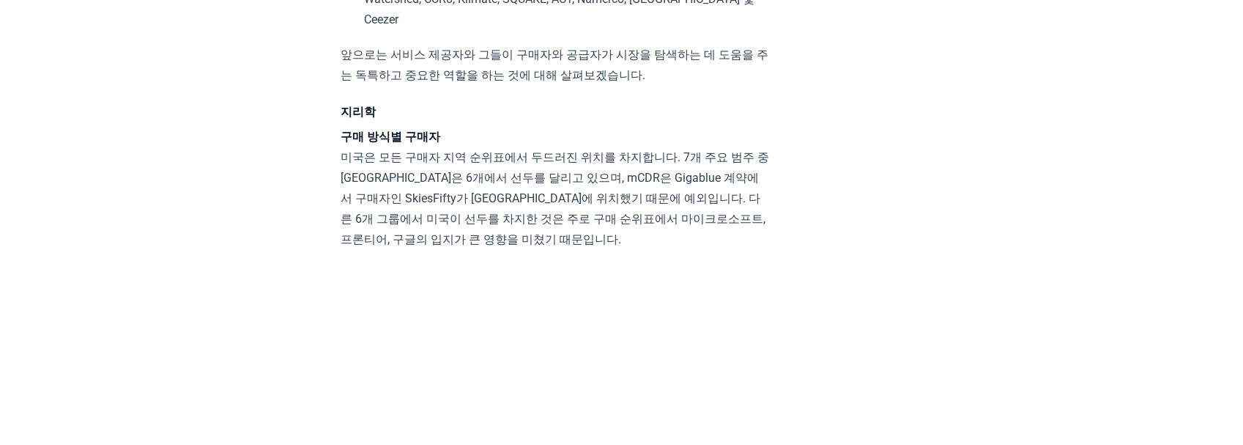
click at [457, 246] on font "미국은 모든 구매자 지역 순위표에서 두드러진 위치를 차지합니다. 7개 주요 범주 중 미국은 6개에서 선두를 달리고 있으며, mCDR은 Giga…" at bounding box center [555, 198] width 428 height 96
click at [596, 246] on font "미국은 모든 구매자 지역 순위표에서 두드러진 위치를 차지합니다. 7개 주요 범주 중 미국은 6개에서 선두를 달리고 있으며, mCDR은 Giga…" at bounding box center [555, 198] width 428 height 96
drag, startPoint x: 580, startPoint y: 268, endPoint x: 532, endPoint y: 302, distance: 58.9
click at [627, 246] on font "미국은 모든 구매자 지역 순위표에서 두드러진 위치를 차지합니다. 7개 주요 범주 중 미국은 6개에서 선두를 달리고 있으며, mCDR은 Giga…" at bounding box center [555, 198] width 428 height 96
click at [412, 246] on font "미국은 모든 구매자 지역 순위표에서 두드러진 위치를 차지합니다. 7개 주요 범주 중 미국은 6개에서 선두를 달리고 있으며, mCDR은 Giga…" at bounding box center [555, 198] width 428 height 96
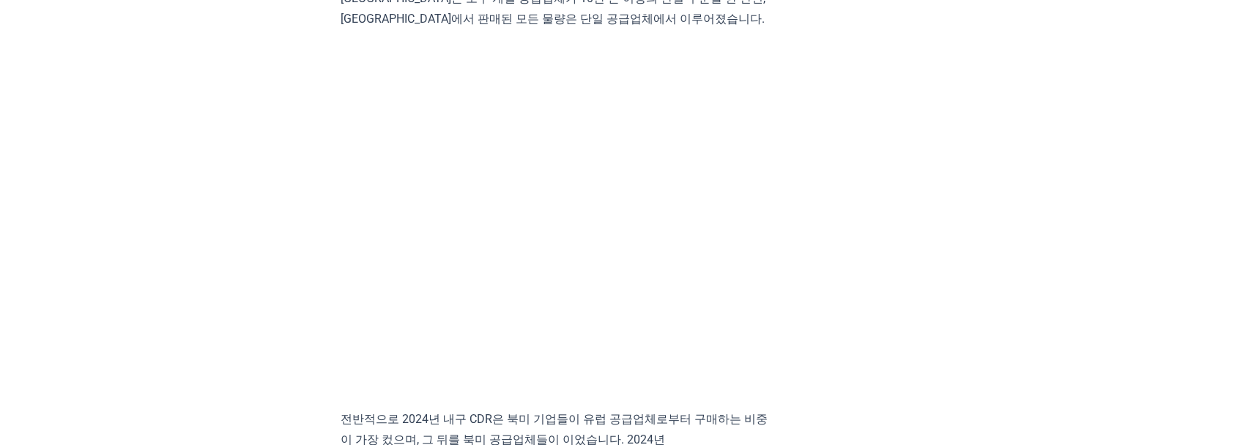
scroll to position [12506, 0]
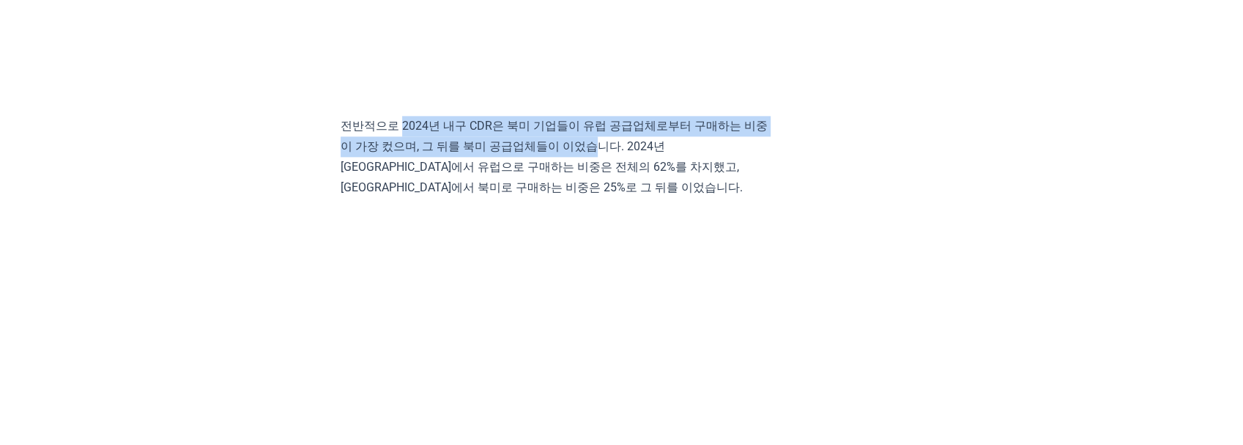
drag, startPoint x: 404, startPoint y: 183, endPoint x: 584, endPoint y: 214, distance: 183.5
click at [606, 194] on font "전반적으로 2024년 내구 CDR은 북미 기업들이 유럽 공급업체로부터 구매하는 비중이 가장 컸으며, 그 뒤를 북미 공급업체들이 이었습니다. 2…" at bounding box center [554, 156] width 427 height 75
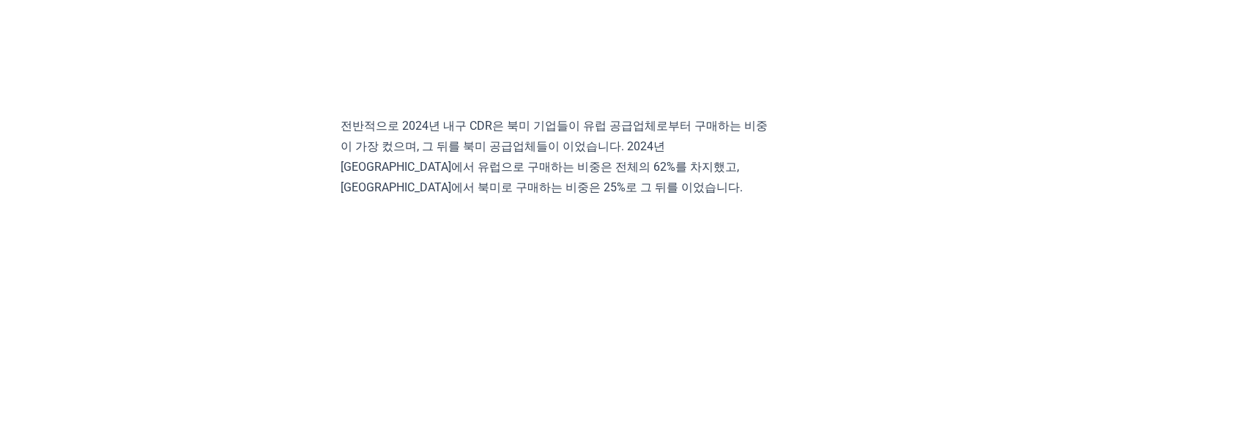
click at [466, 194] on font "전반적으로 2024년 내구 CDR은 북미 기업들이 유럽 공급업체로부터 구매하는 비중이 가장 컸으며, 그 뒤를 북미 공급업체들이 이었습니다. 2…" at bounding box center [554, 156] width 427 height 75
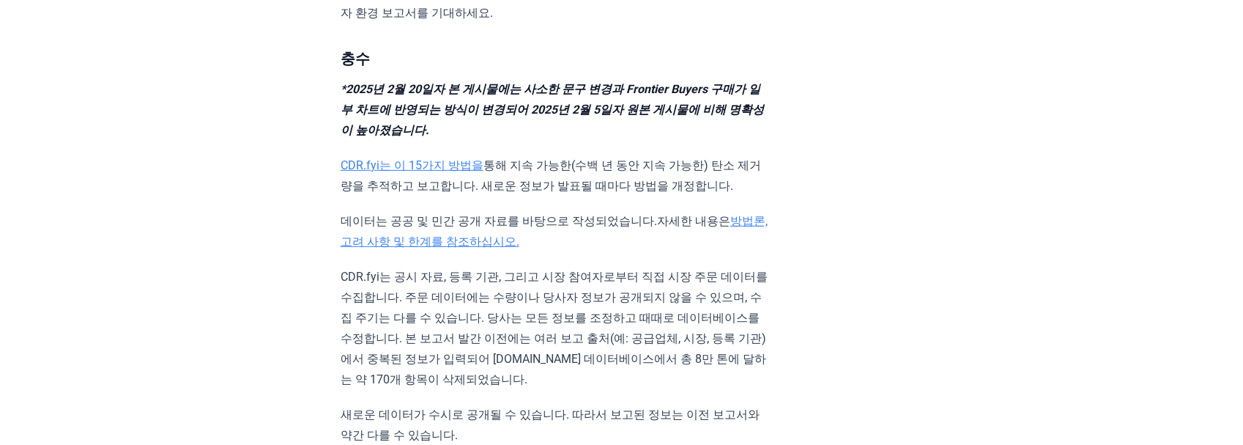
scroll to position [14263, 0]
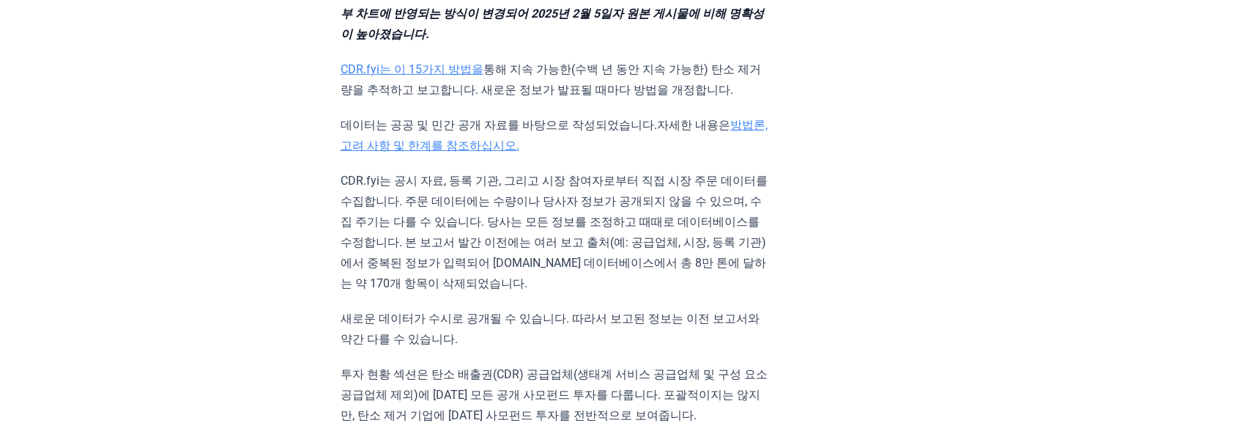
click at [450, 76] on font "CDR.fyi는 이 15가지 방법을" at bounding box center [412, 69] width 143 height 14
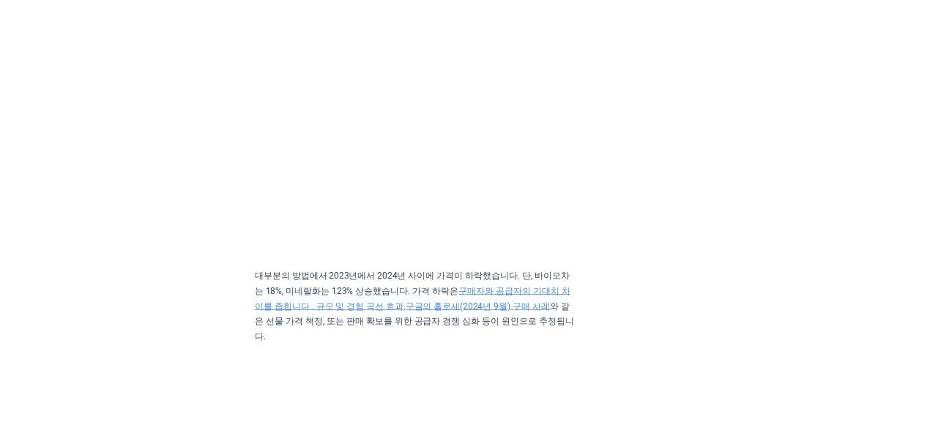
scroll to position [5818, 0]
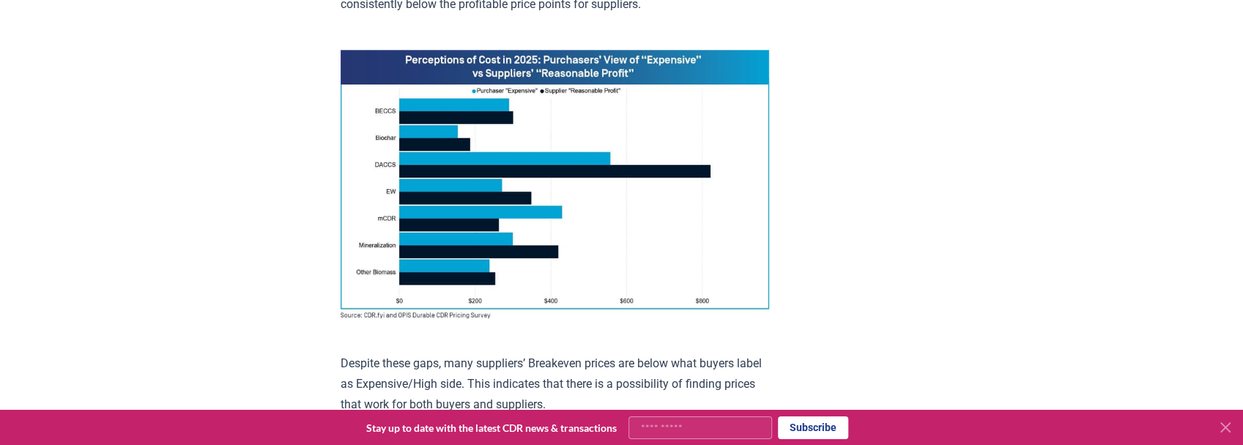
scroll to position [927, 0]
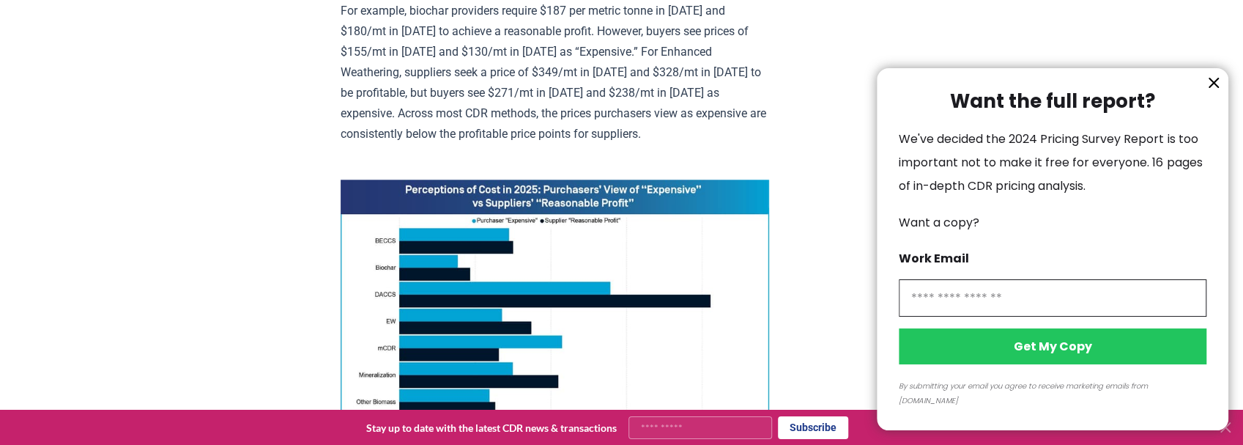
click at [1025, 312] on input "information" at bounding box center [1053, 297] width 308 height 37
type input "**********"
click at [1027, 360] on button "Get My Copy" at bounding box center [1053, 346] width 308 height 36
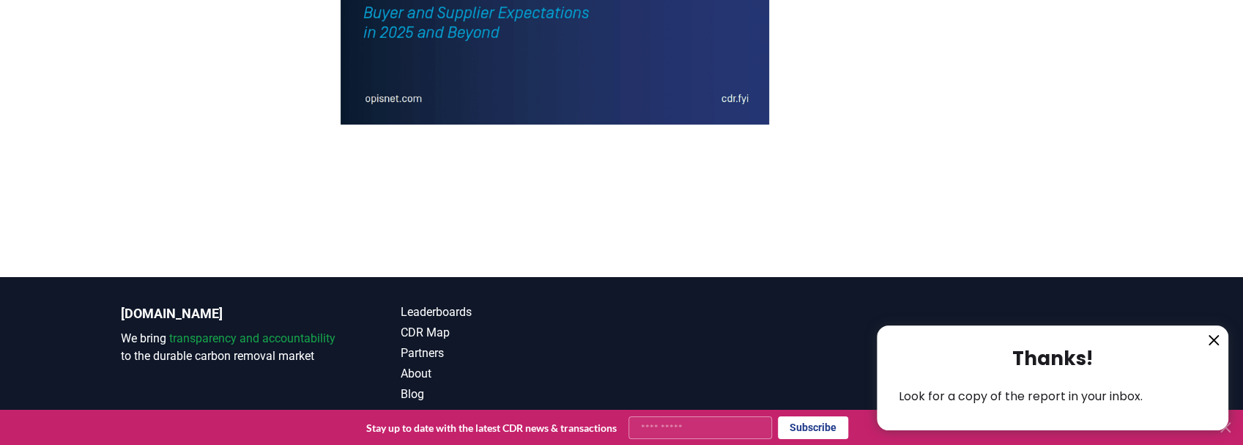
scroll to position [3222, 0]
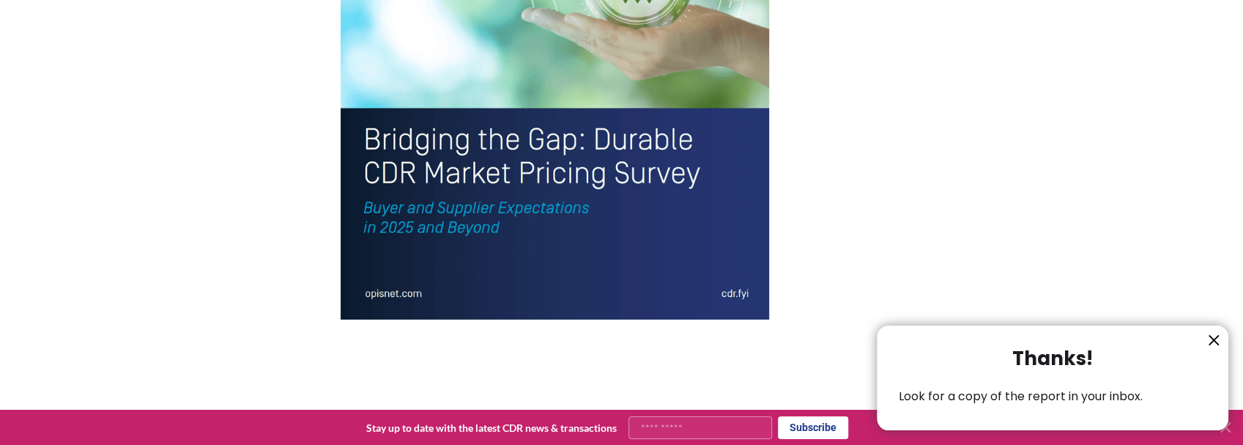
click at [603, 254] on div at bounding box center [621, 222] width 1243 height 445
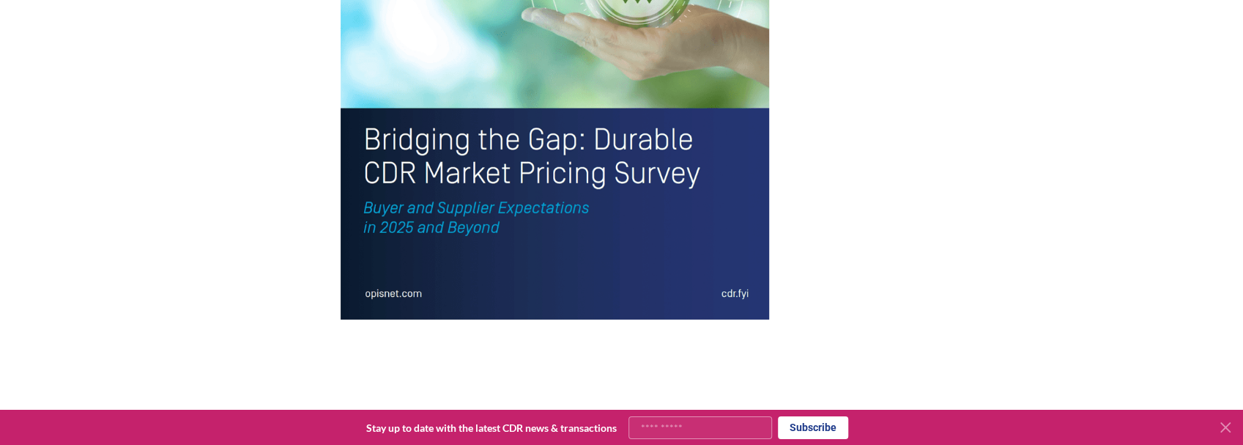
click at [475, 250] on div at bounding box center [621, 222] width 1243 height 445
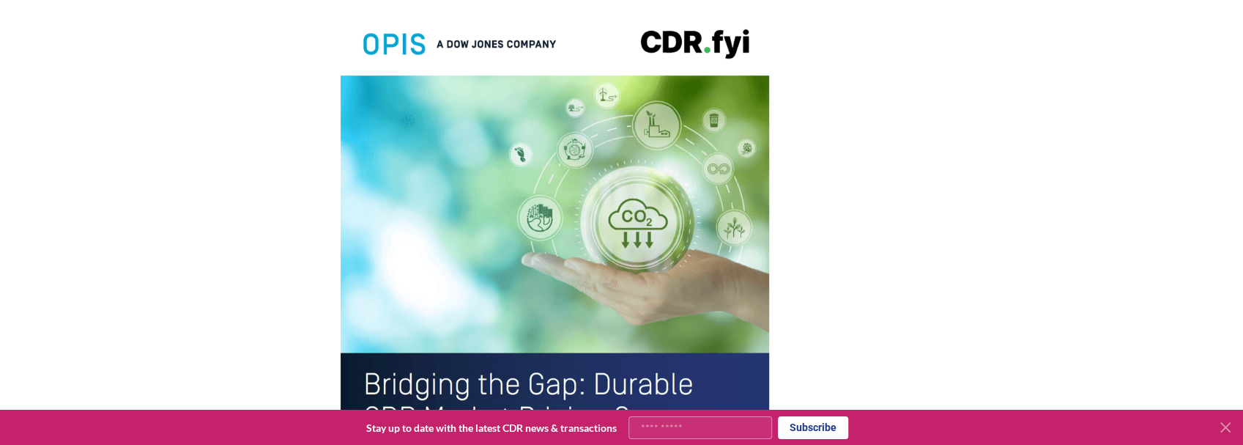
click at [484, 251] on img at bounding box center [555, 284] width 428 height 559
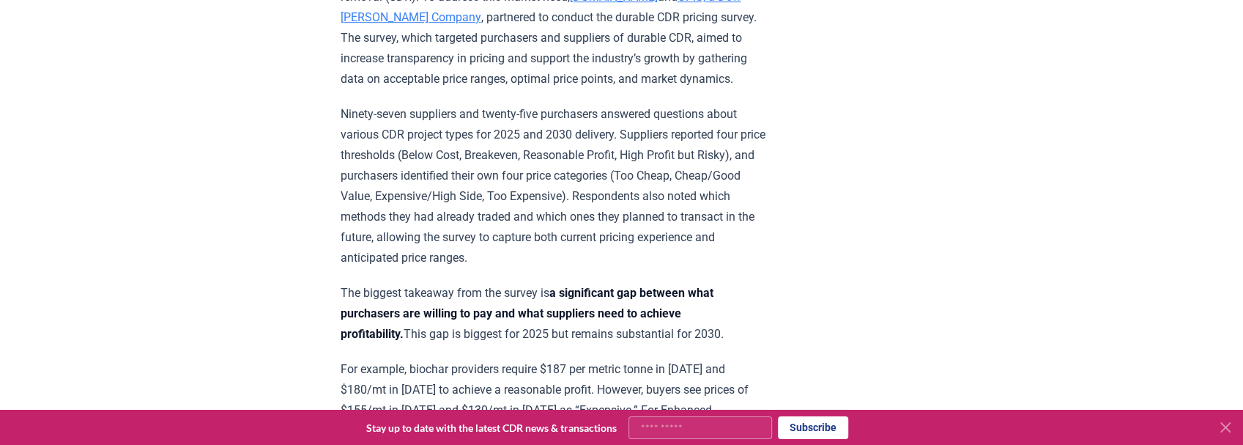
scroll to position [439, 0]
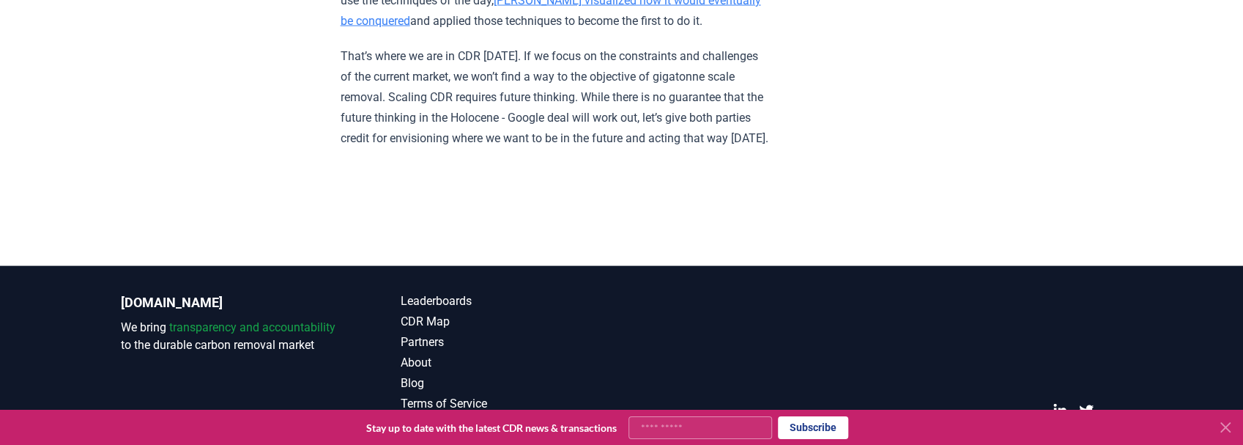
scroll to position [2071, 0]
